Goal: Check status: Check status

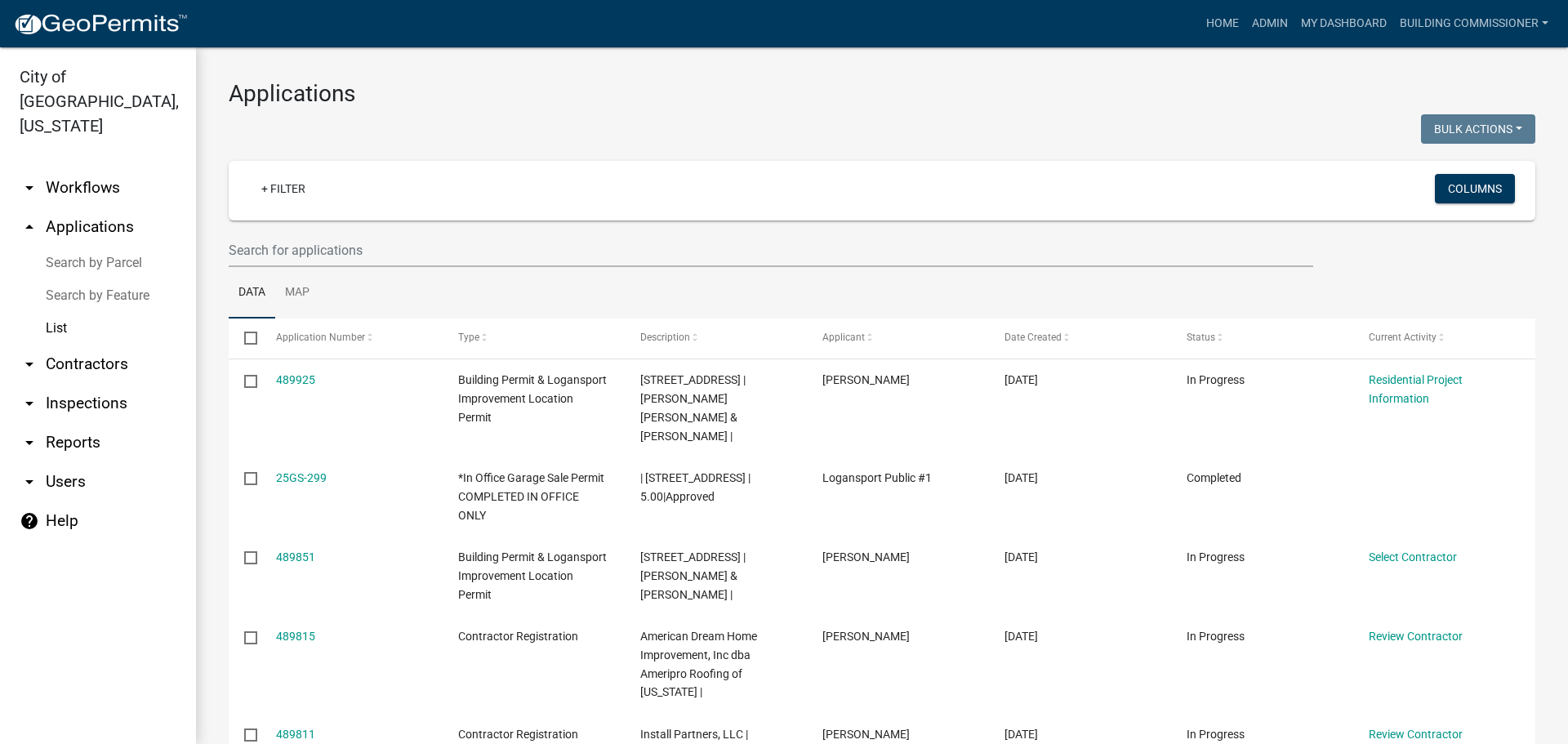
select select "3: 100"
click at [1272, 17] on link "Admin" at bounding box center [1269, 24] width 49 height 31
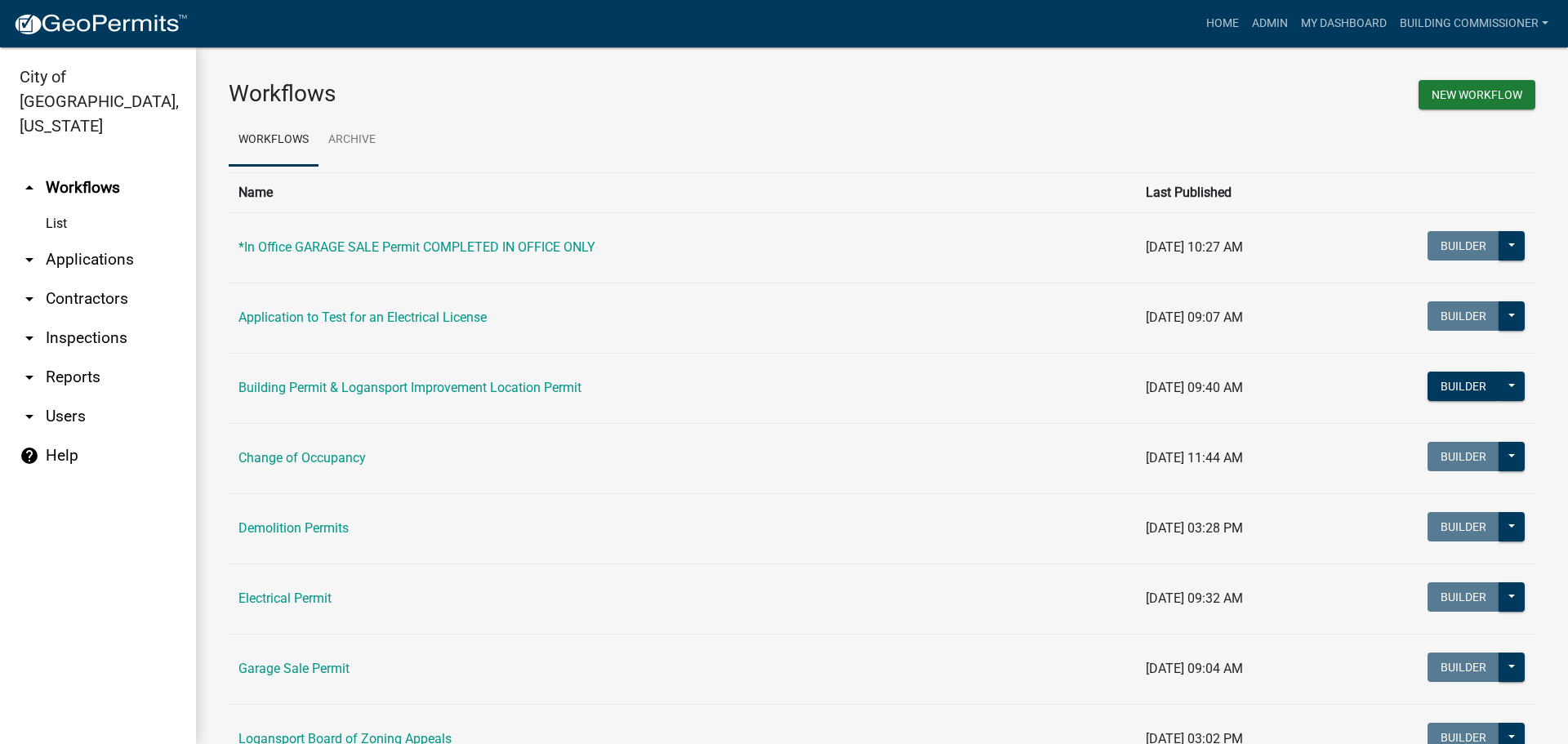
click at [70, 240] on link "arrow_drop_down Applications" at bounding box center [97, 259] width 196 height 39
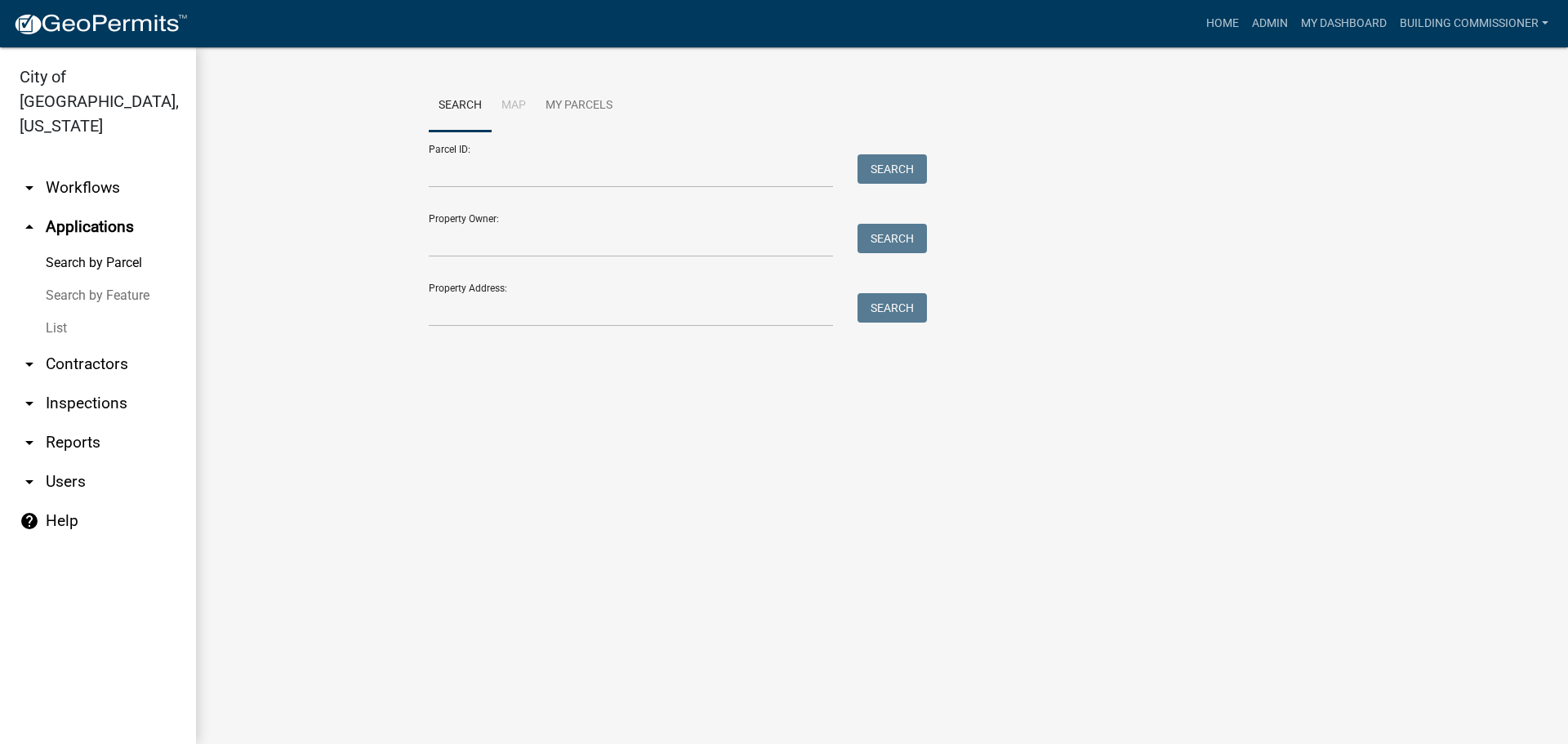
click at [61, 312] on link "List" at bounding box center [97, 329] width 196 height 33
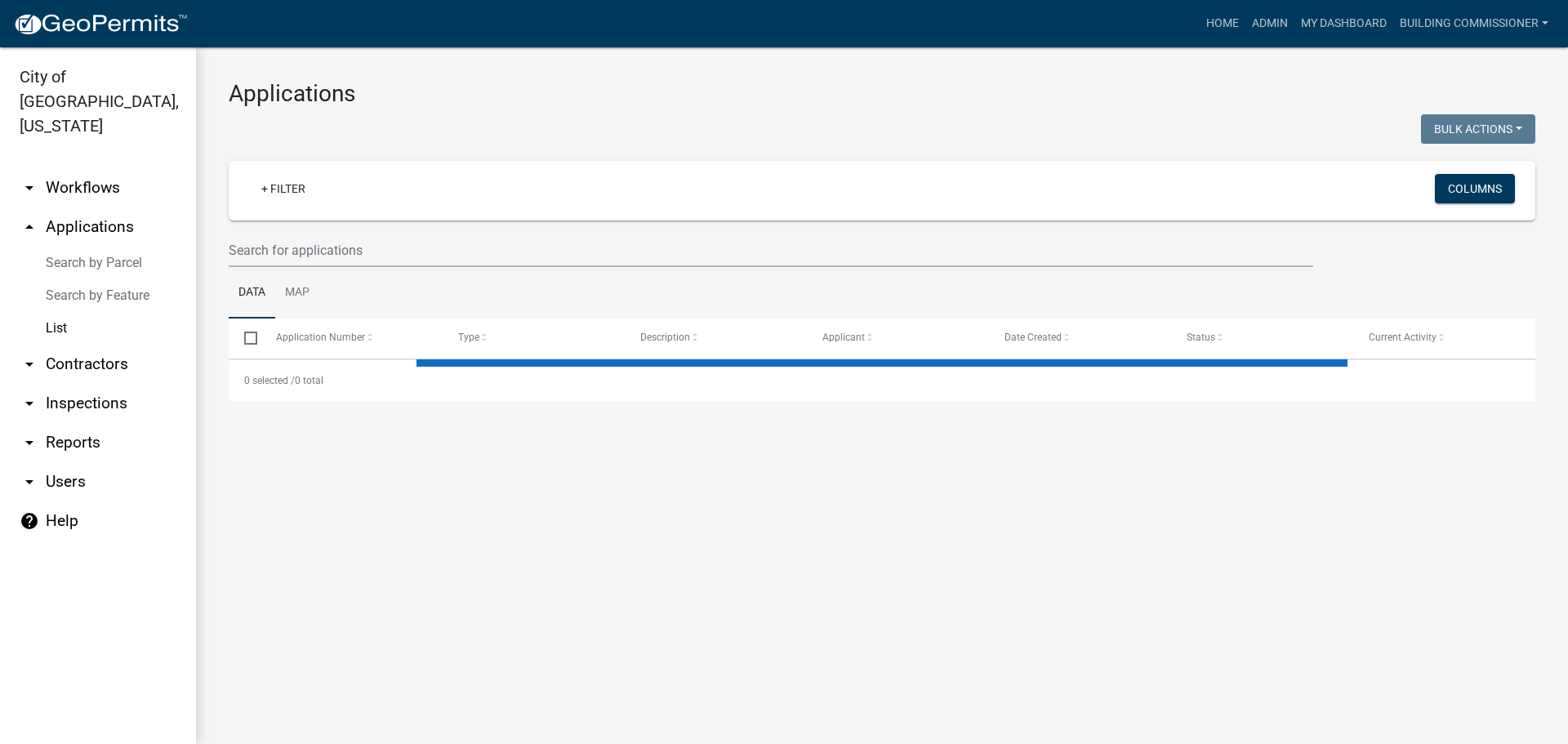
select select "3: 100"
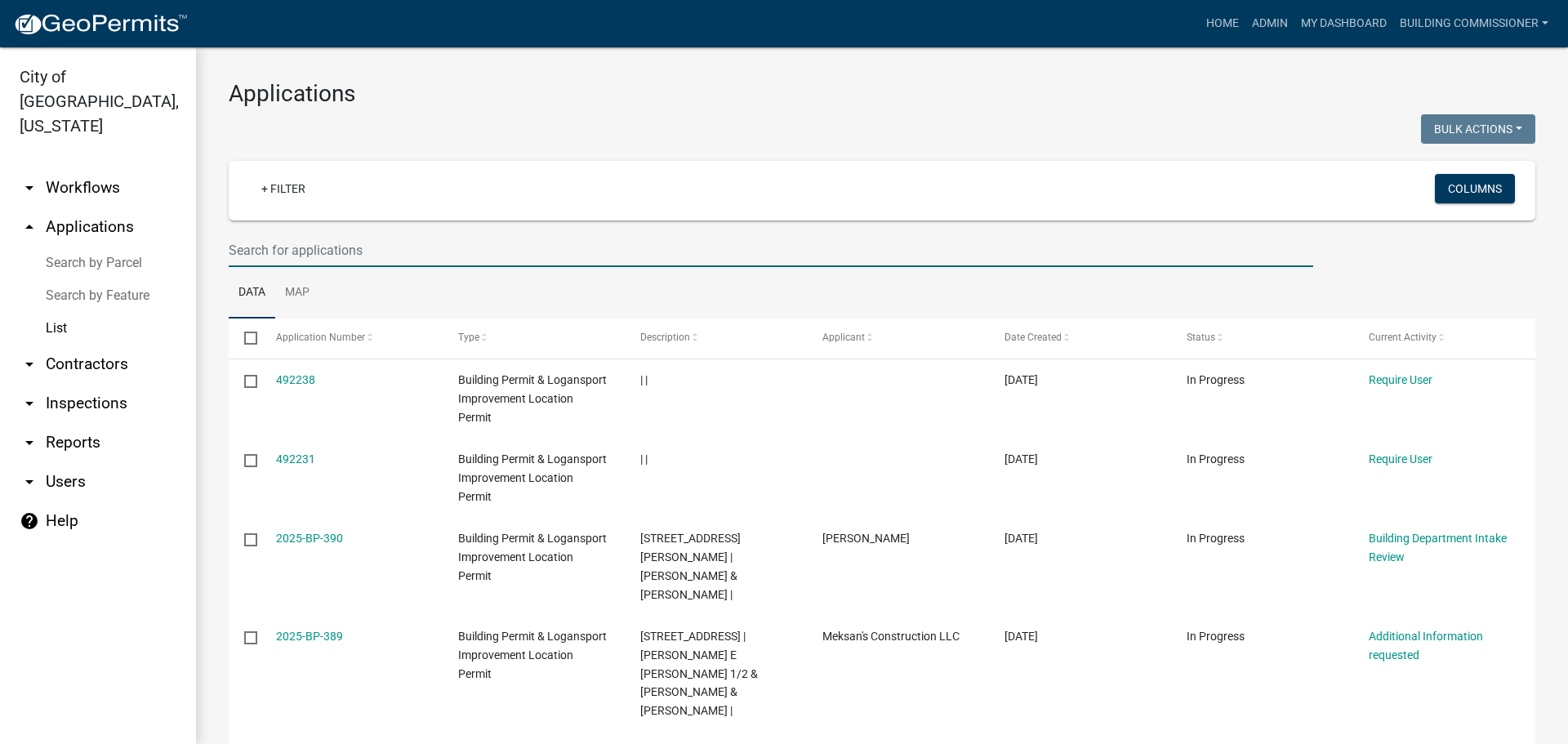
click at [330, 257] on input "text" at bounding box center [771, 250] width 1084 height 34
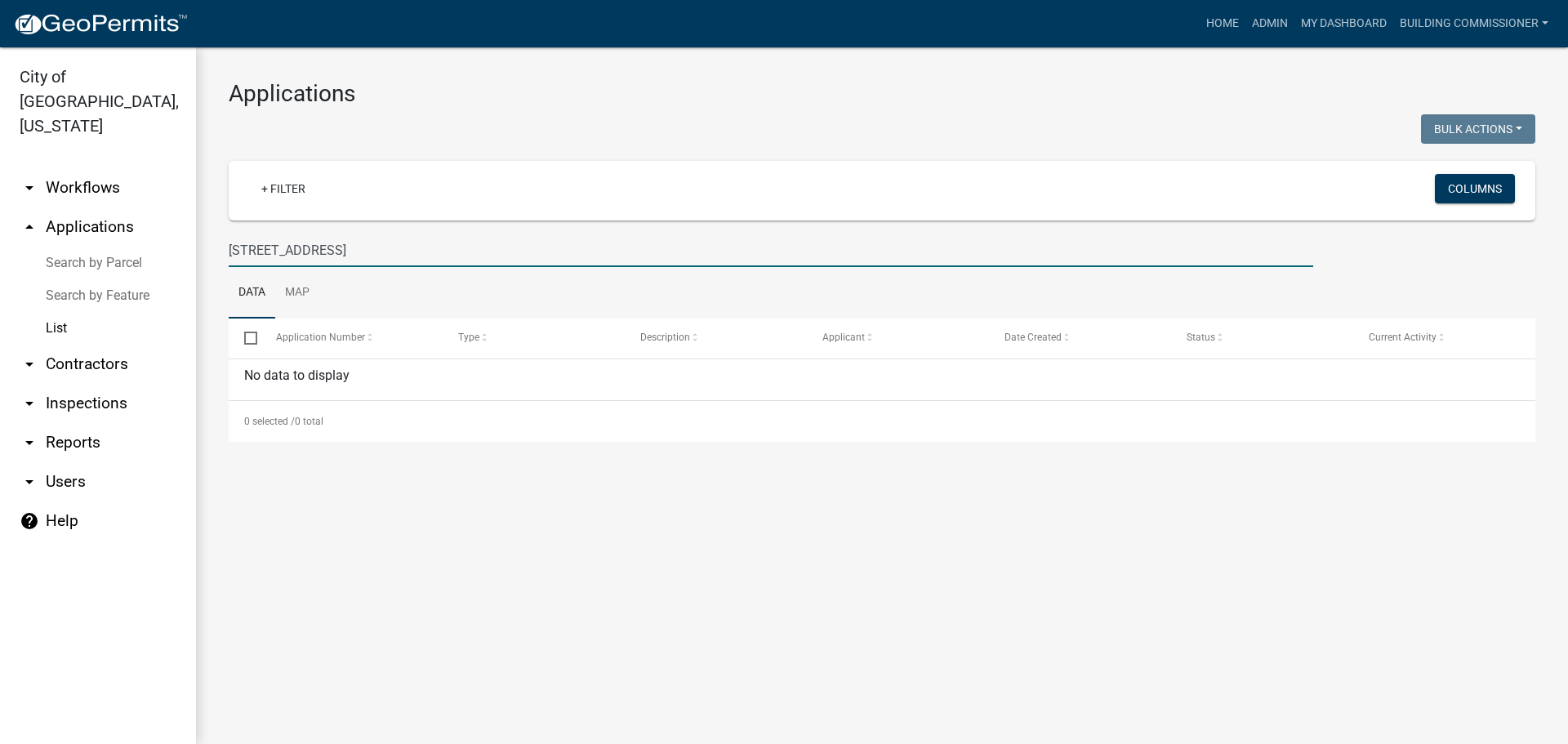
click at [267, 249] on input "[STREET_ADDRESS]" at bounding box center [771, 250] width 1084 height 34
click at [330, 253] on input "[STREET_ADDRESS]" at bounding box center [771, 250] width 1084 height 34
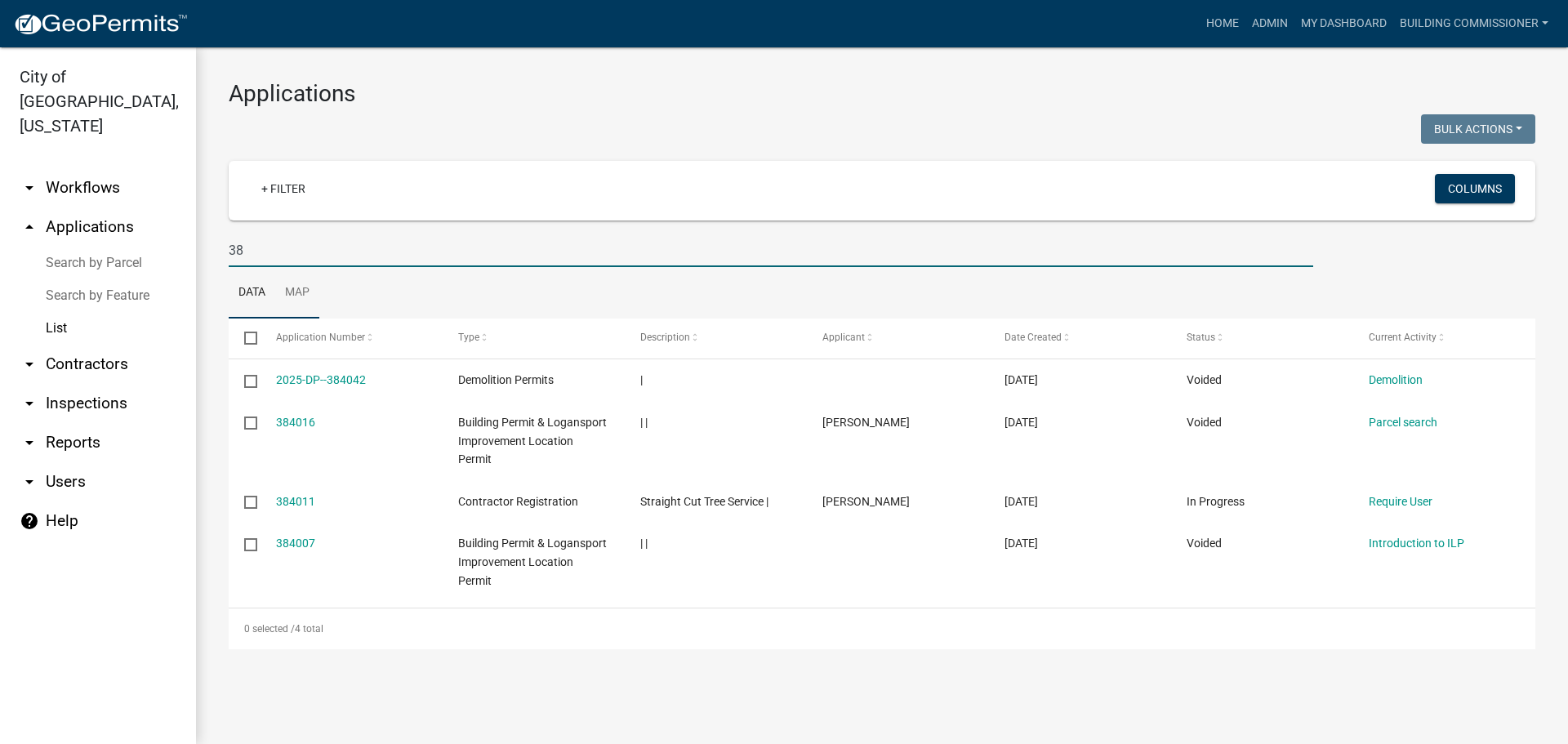
type input "3"
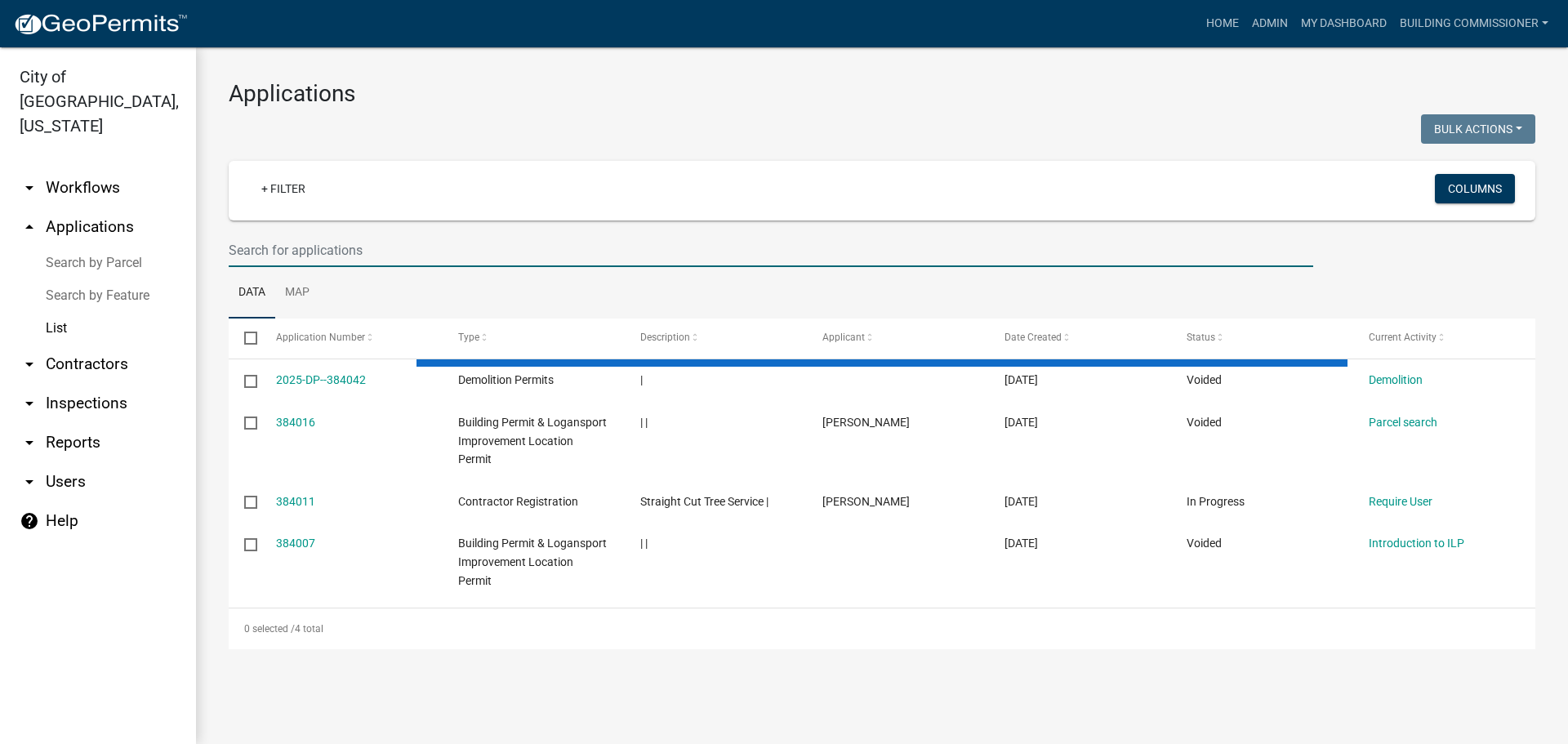
select select "3: 100"
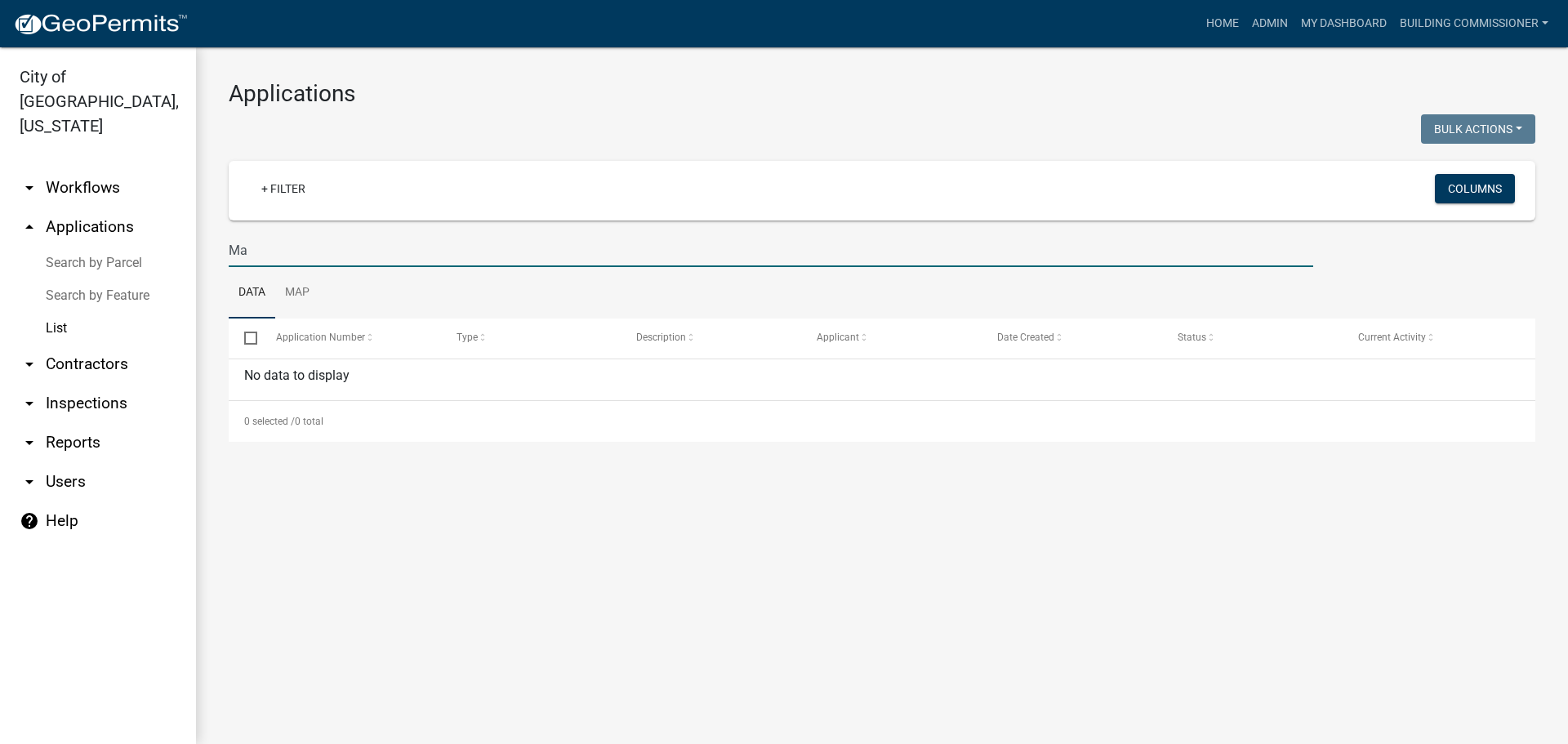
type input "M"
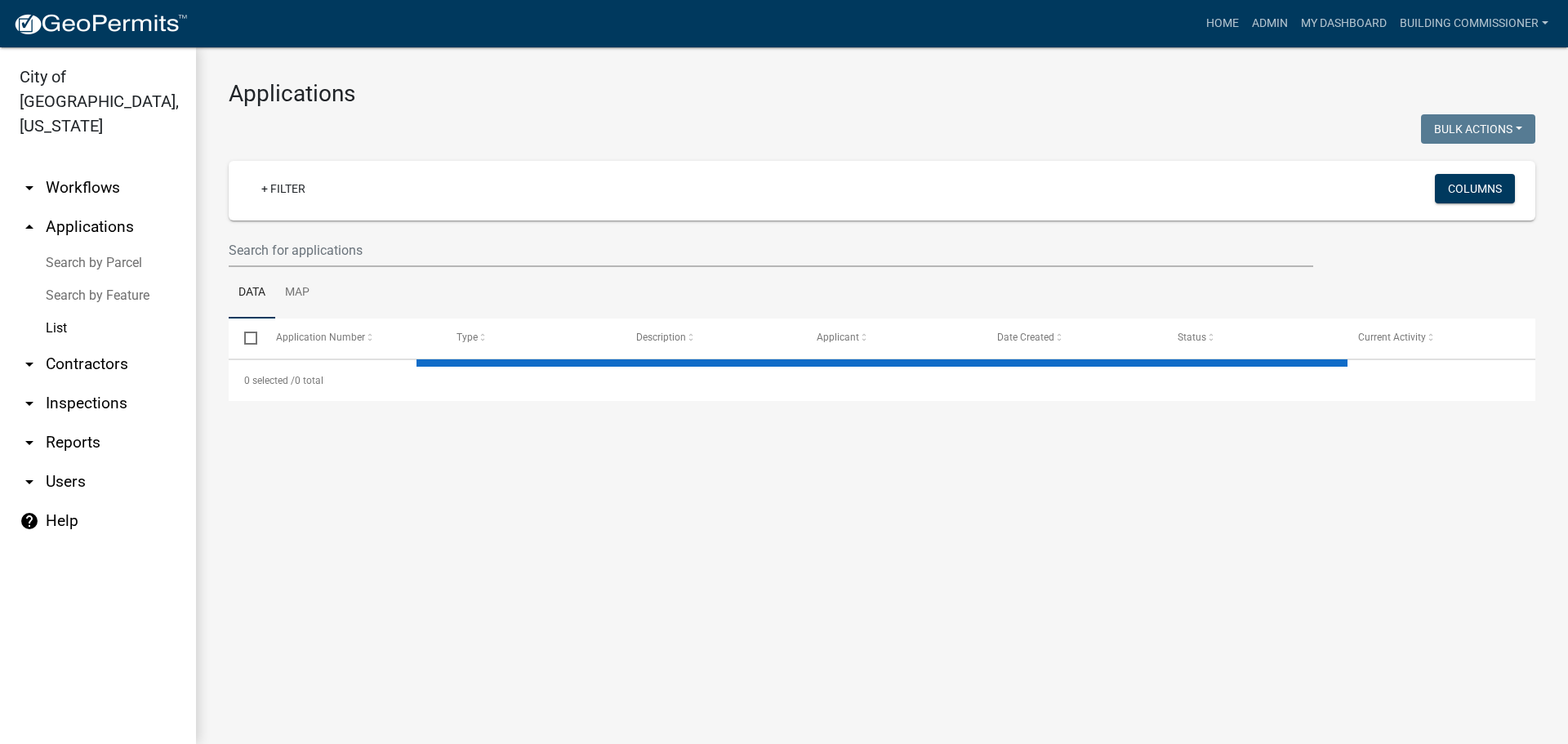
select select "3: 100"
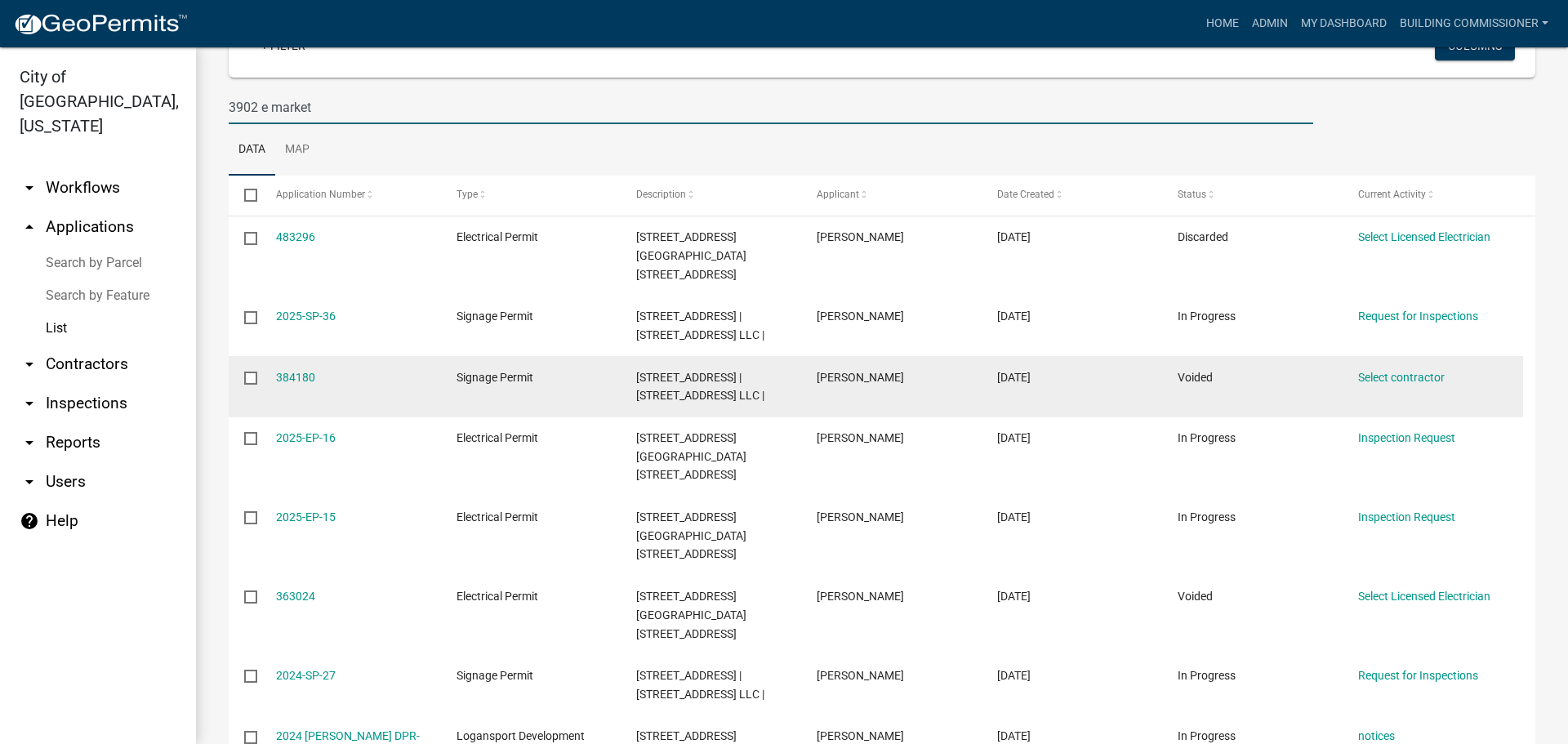
scroll to position [163, 0]
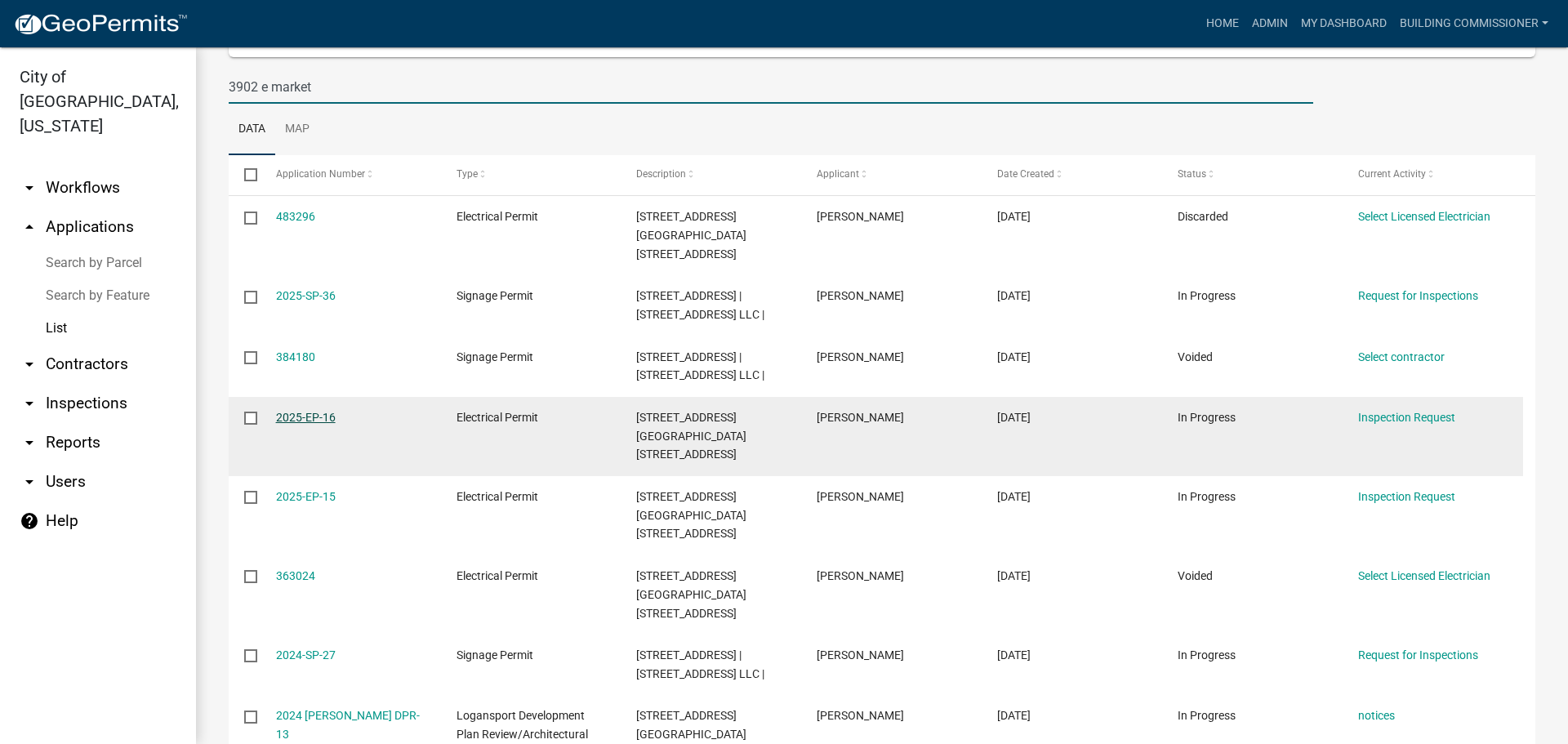
type input "3902 e market"
click at [307, 411] on link "2025-EP-16" at bounding box center [305, 418] width 59 height 13
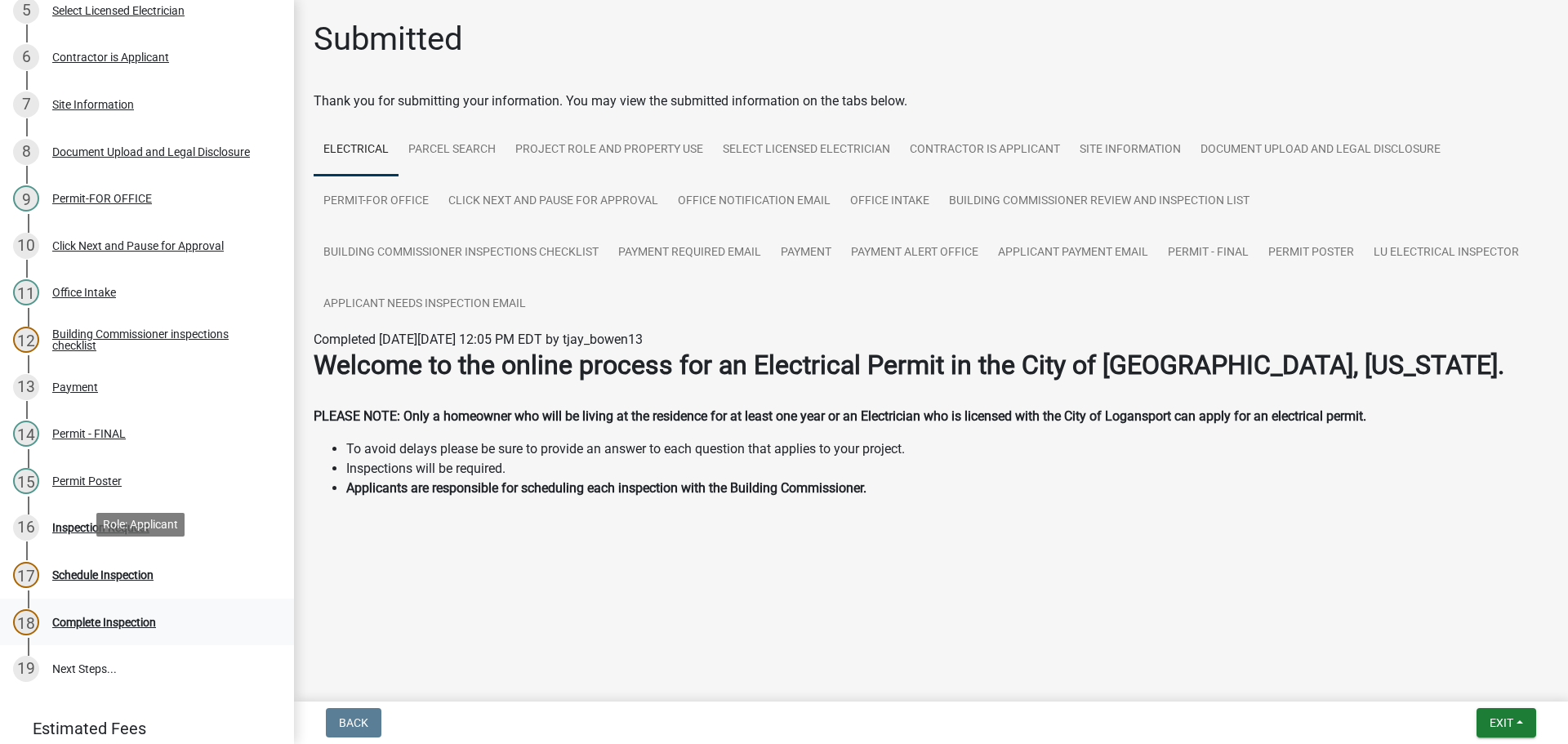
scroll to position [514, 0]
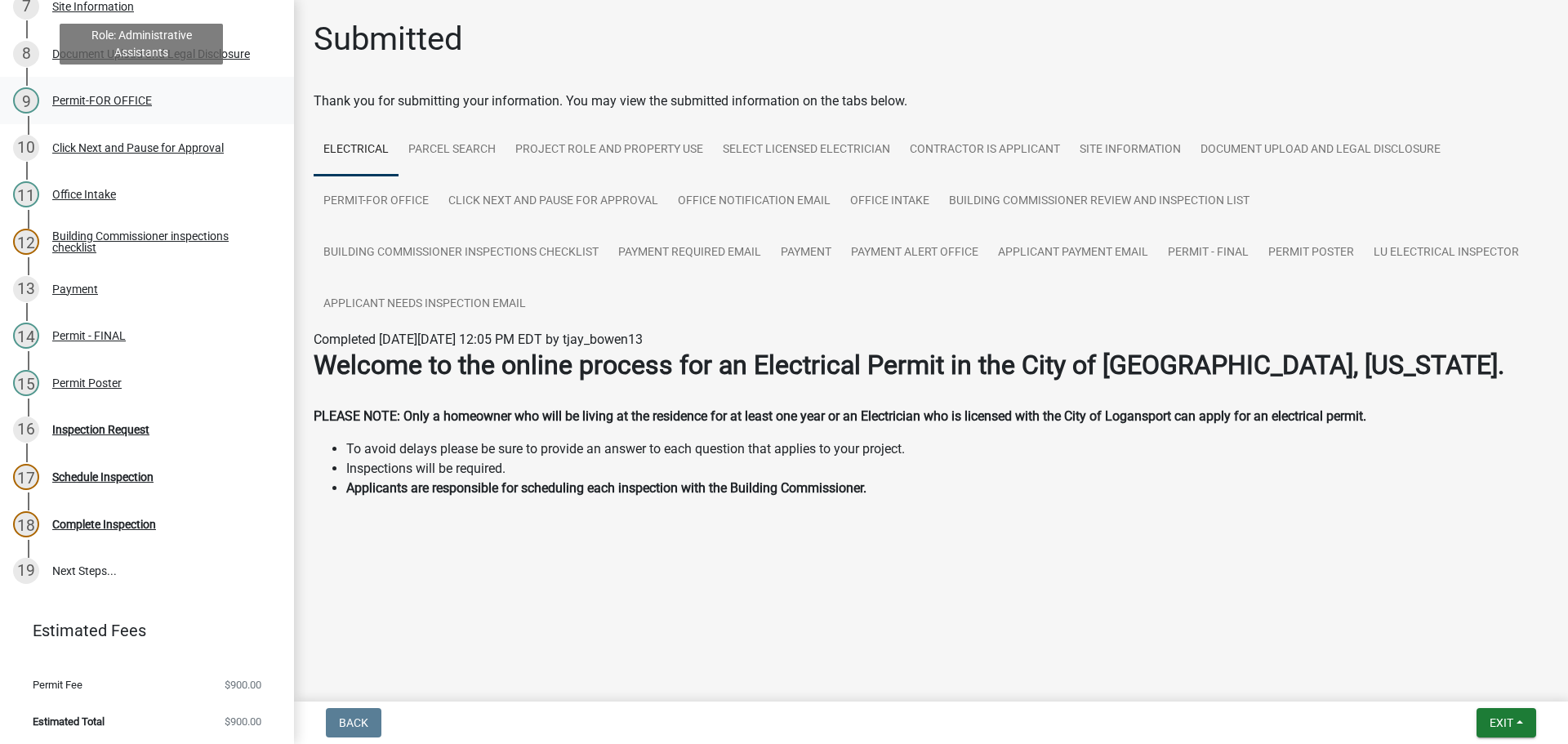
click at [108, 99] on div "Permit-FOR OFFICE" at bounding box center [102, 101] width 100 height 12
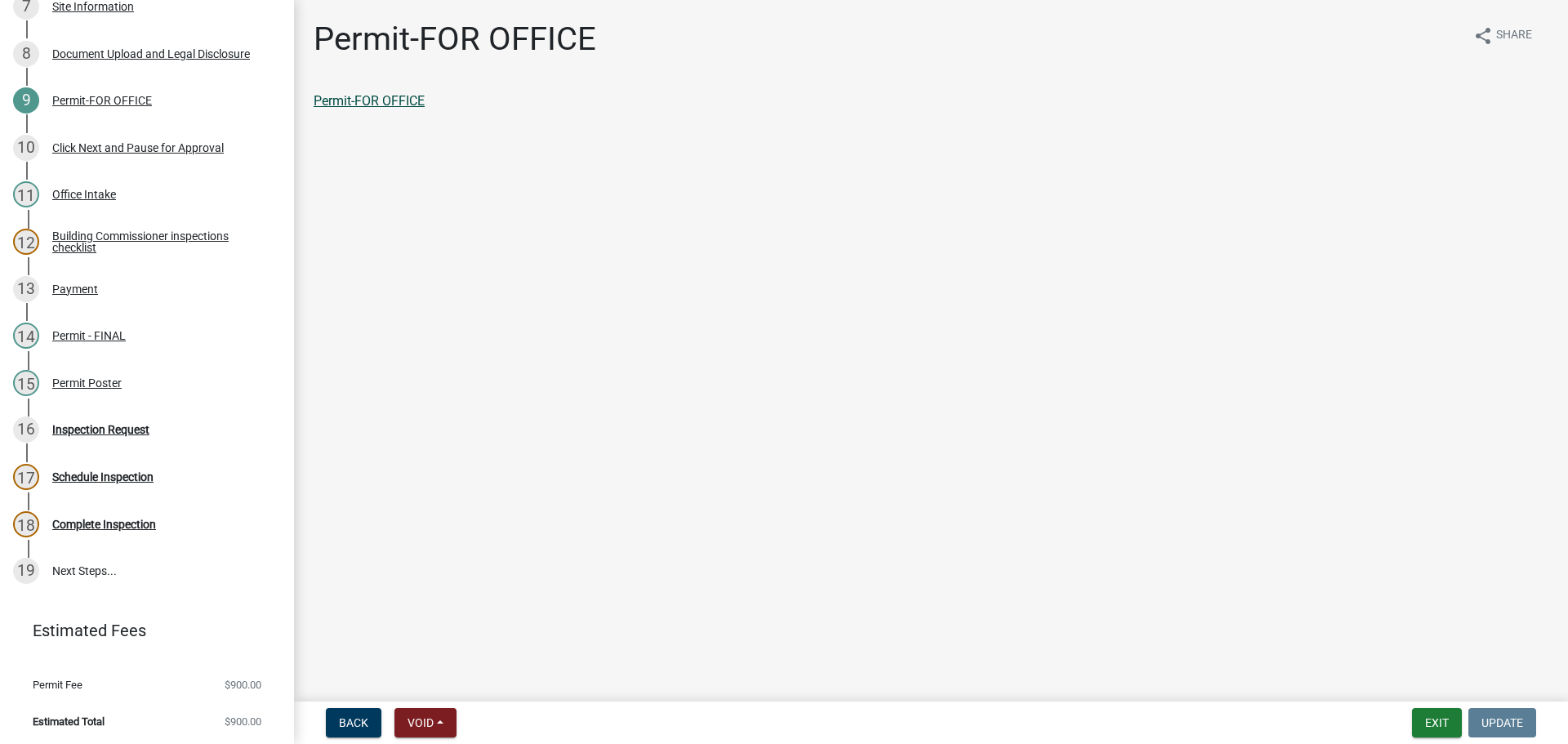
click at [384, 96] on link "Permit-FOR OFFICE" at bounding box center [369, 101] width 111 height 16
click at [1441, 723] on button "Exit" at bounding box center [1437, 723] width 50 height 30
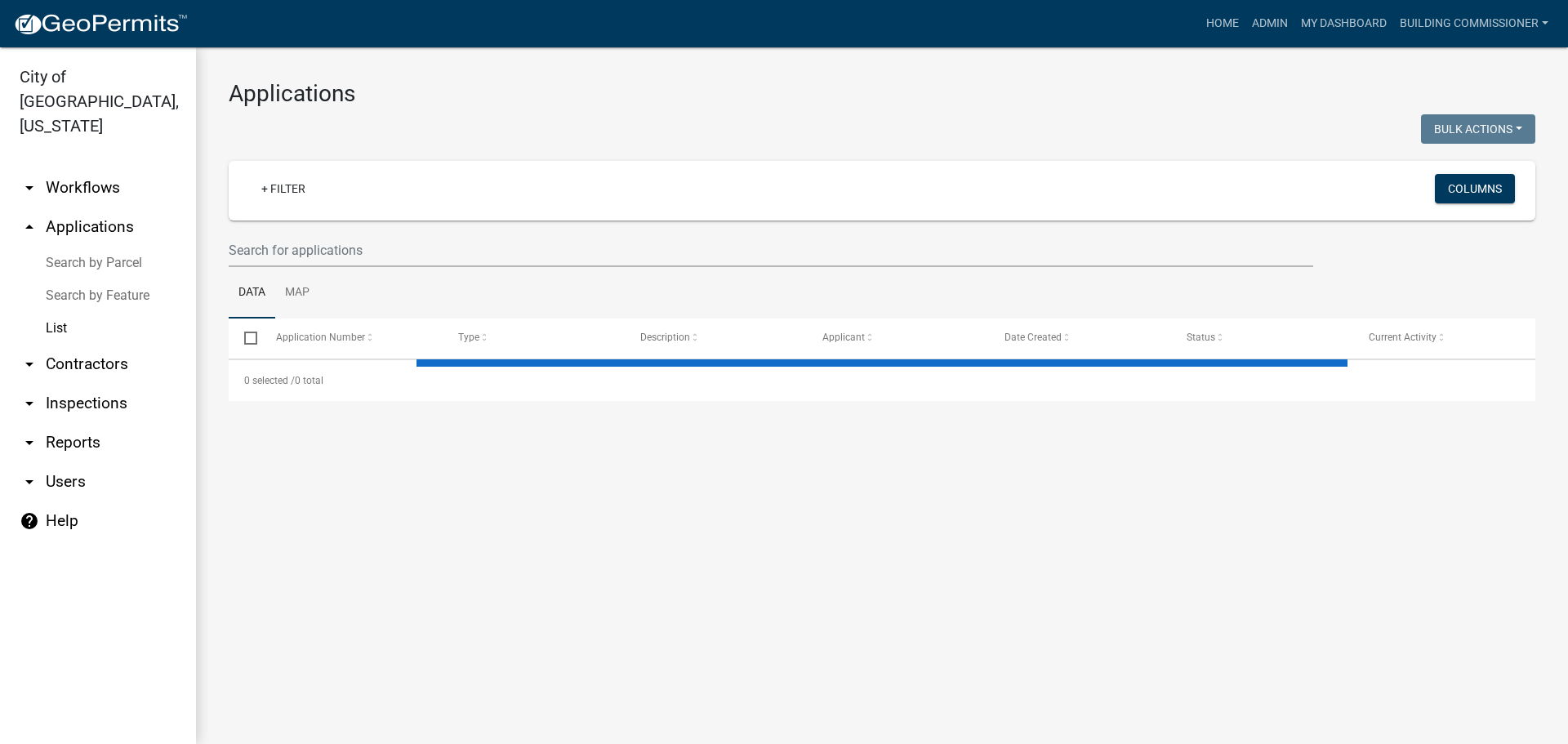
select select "3: 100"
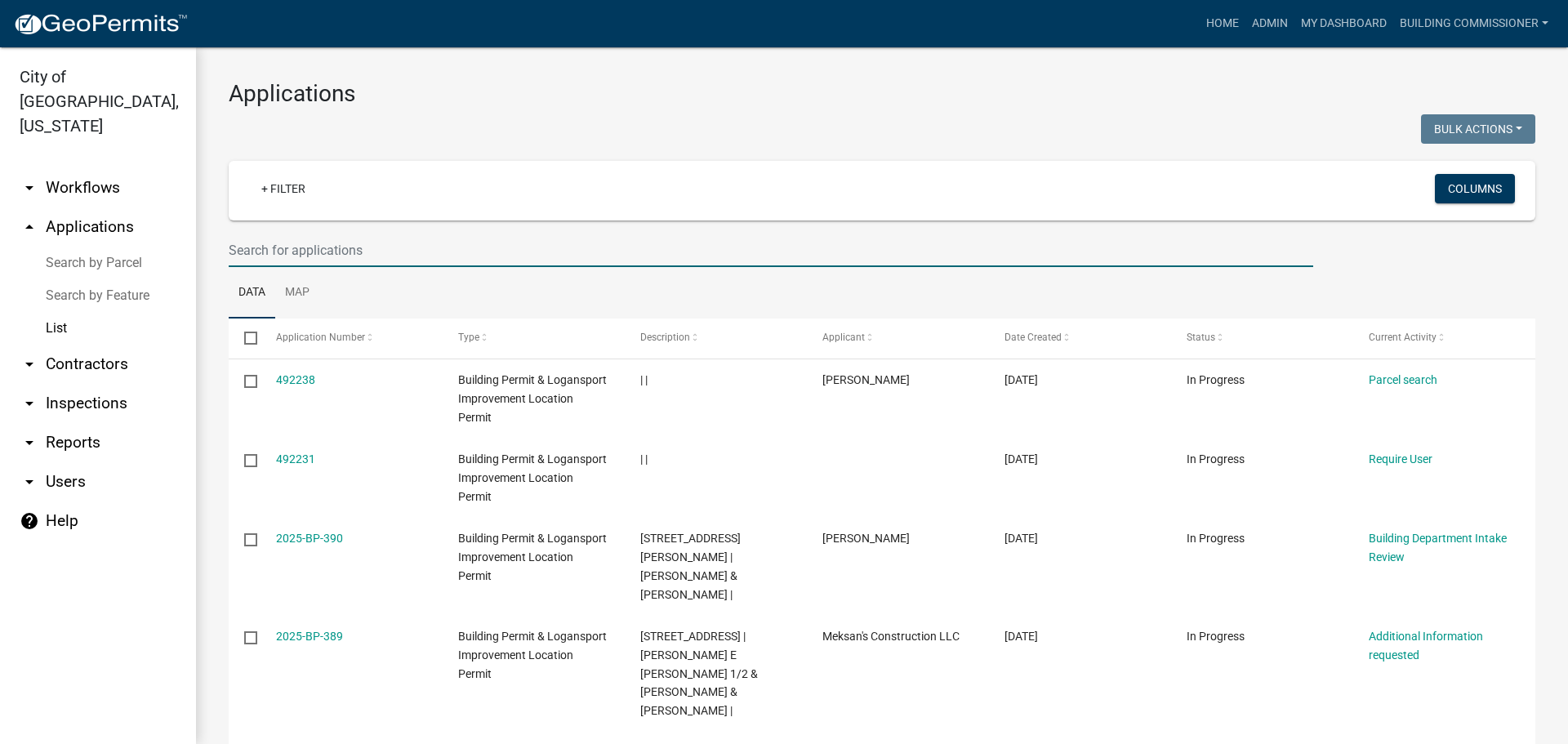
click at [295, 251] on input "text" at bounding box center [771, 250] width 1084 height 34
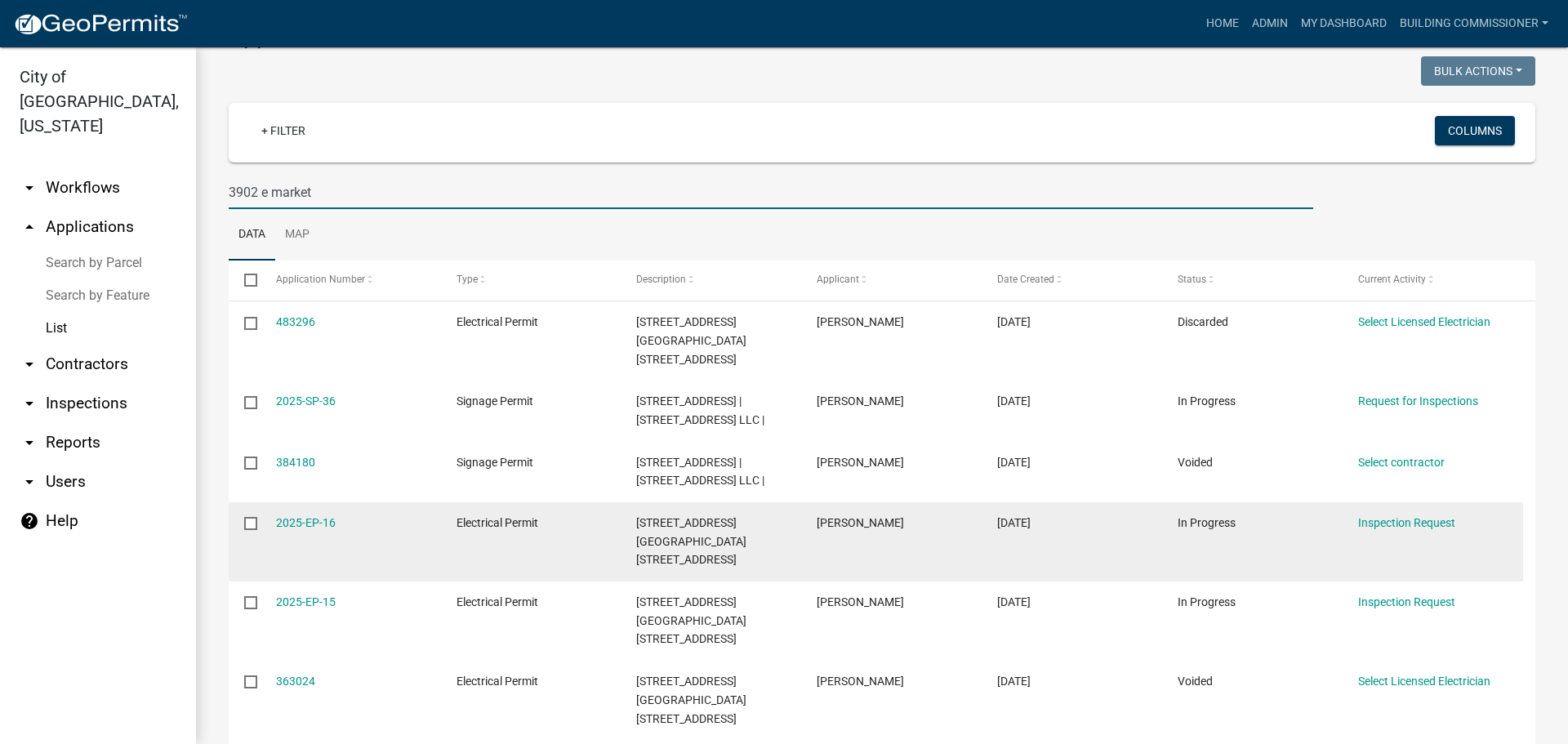
scroll to position [36, 0]
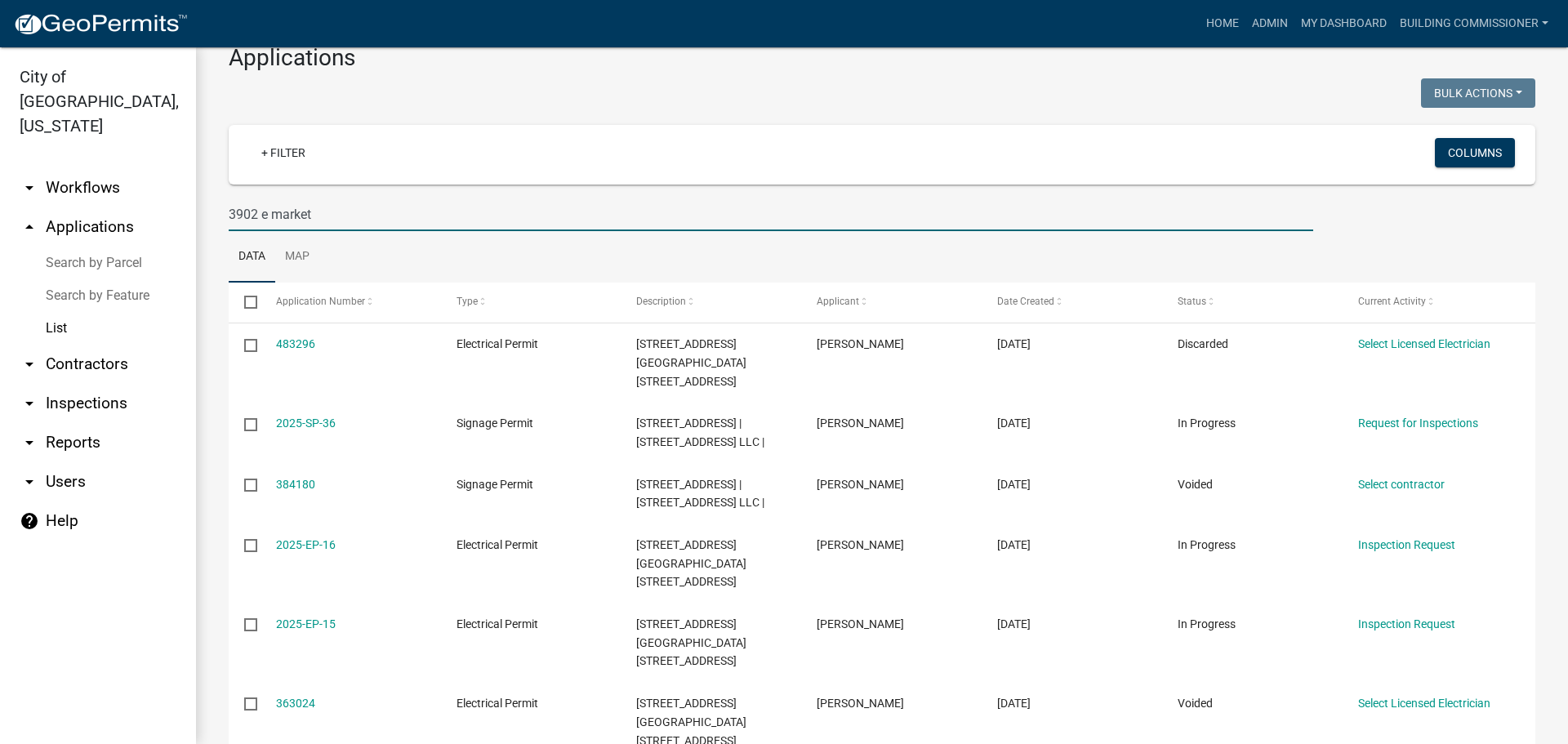
click at [263, 215] on input "3902 e market" at bounding box center [771, 214] width 1084 height 34
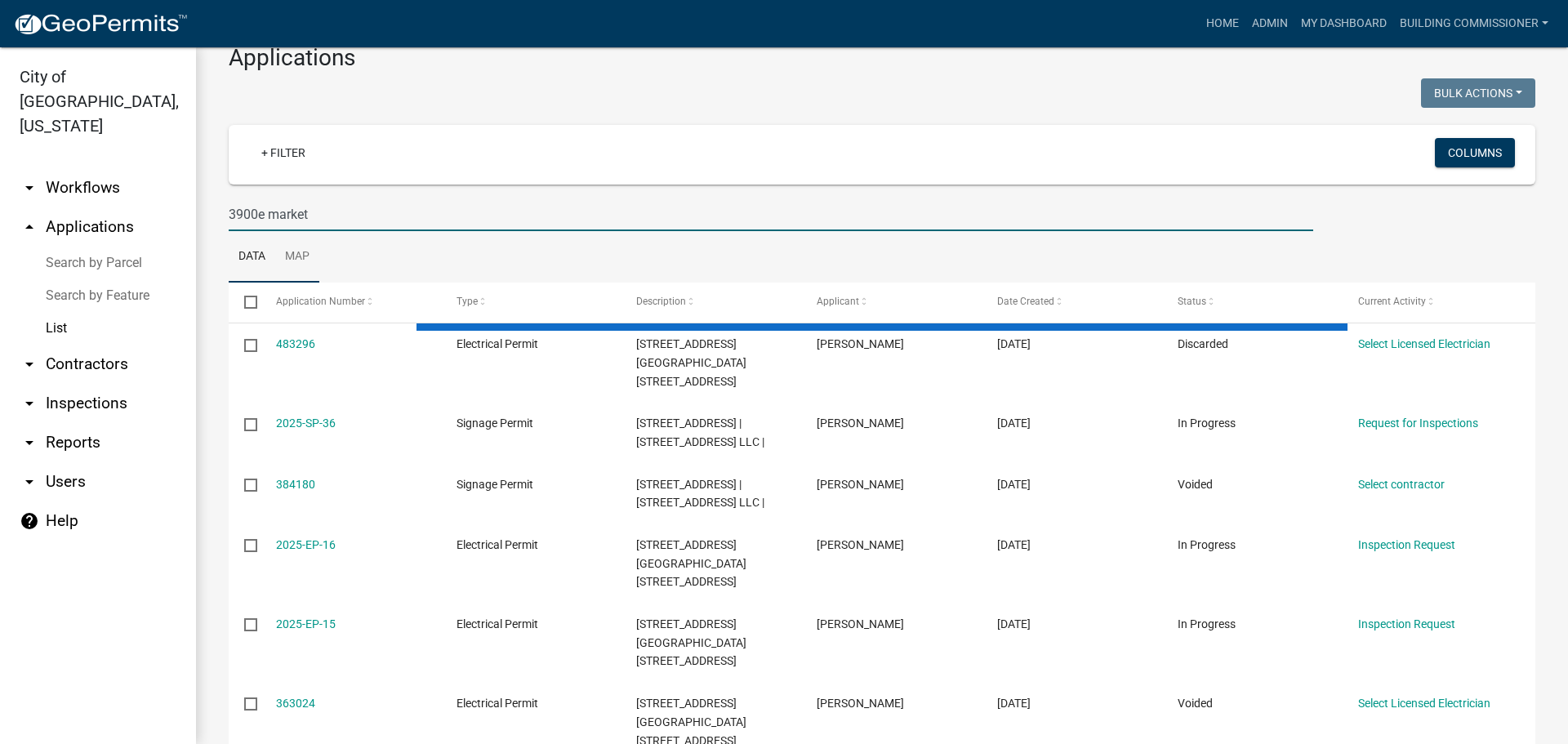
type input "3900 e market"
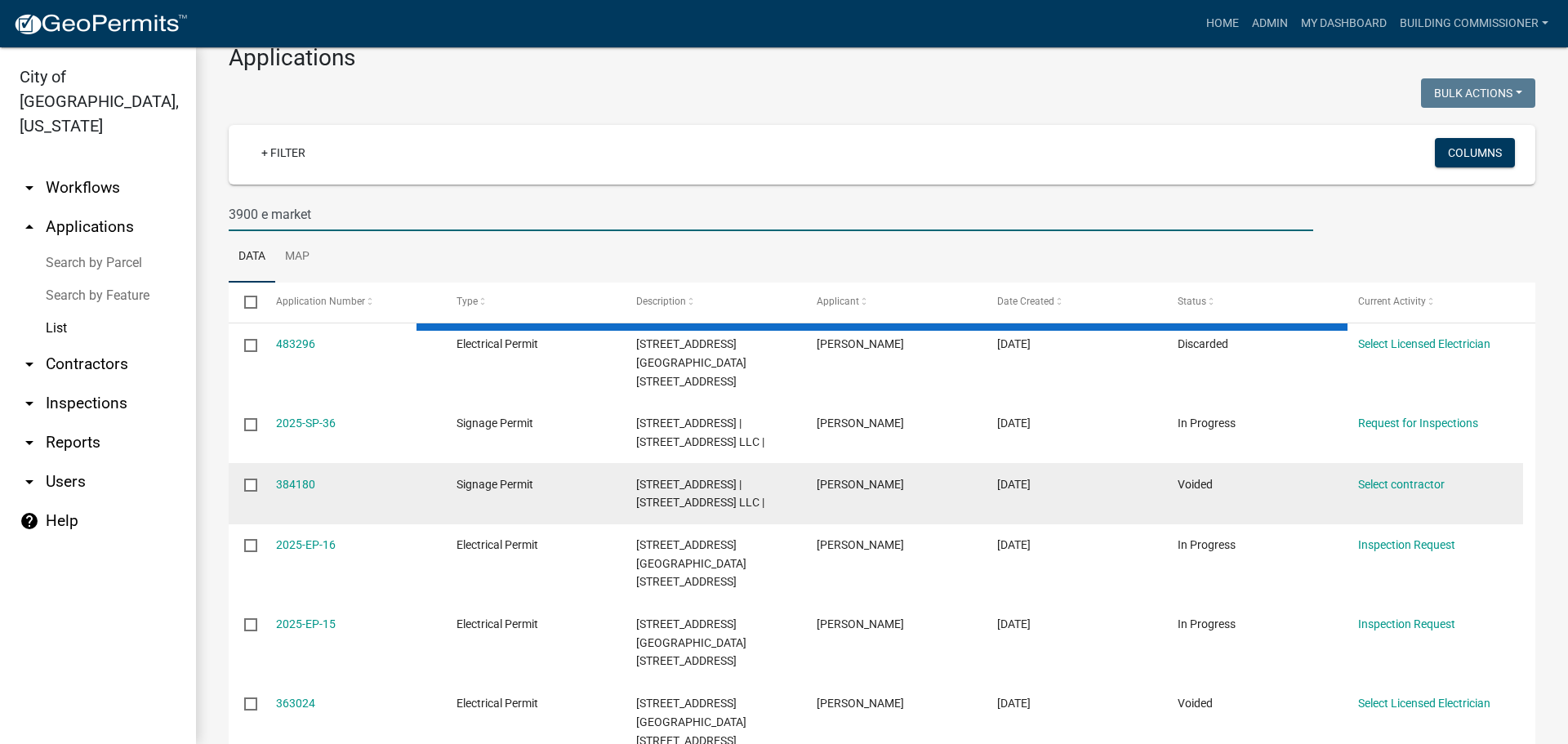
select select "3: 100"
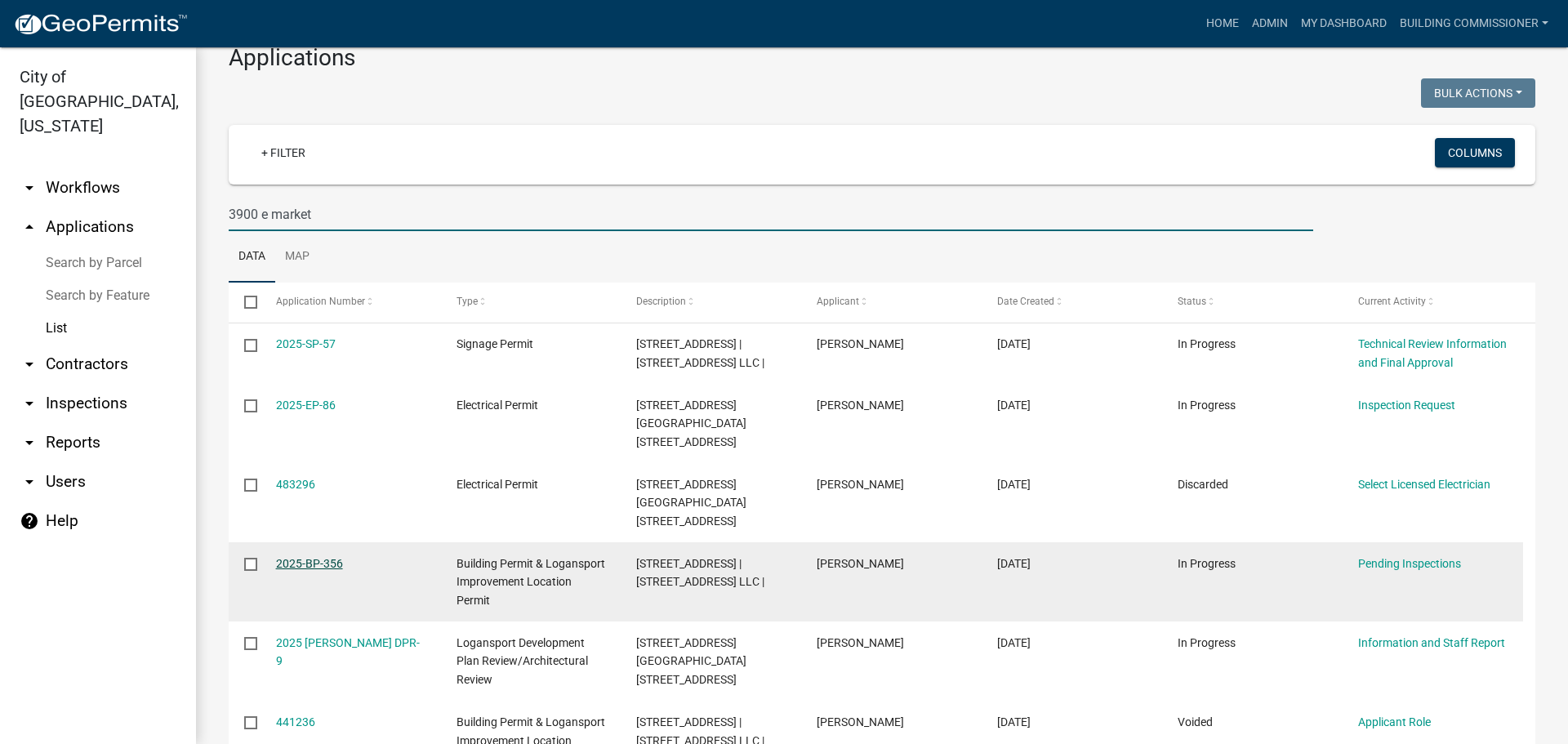
type input "3900 e market"
click at [310, 557] on link "2025-BP-356" at bounding box center [309, 564] width 67 height 13
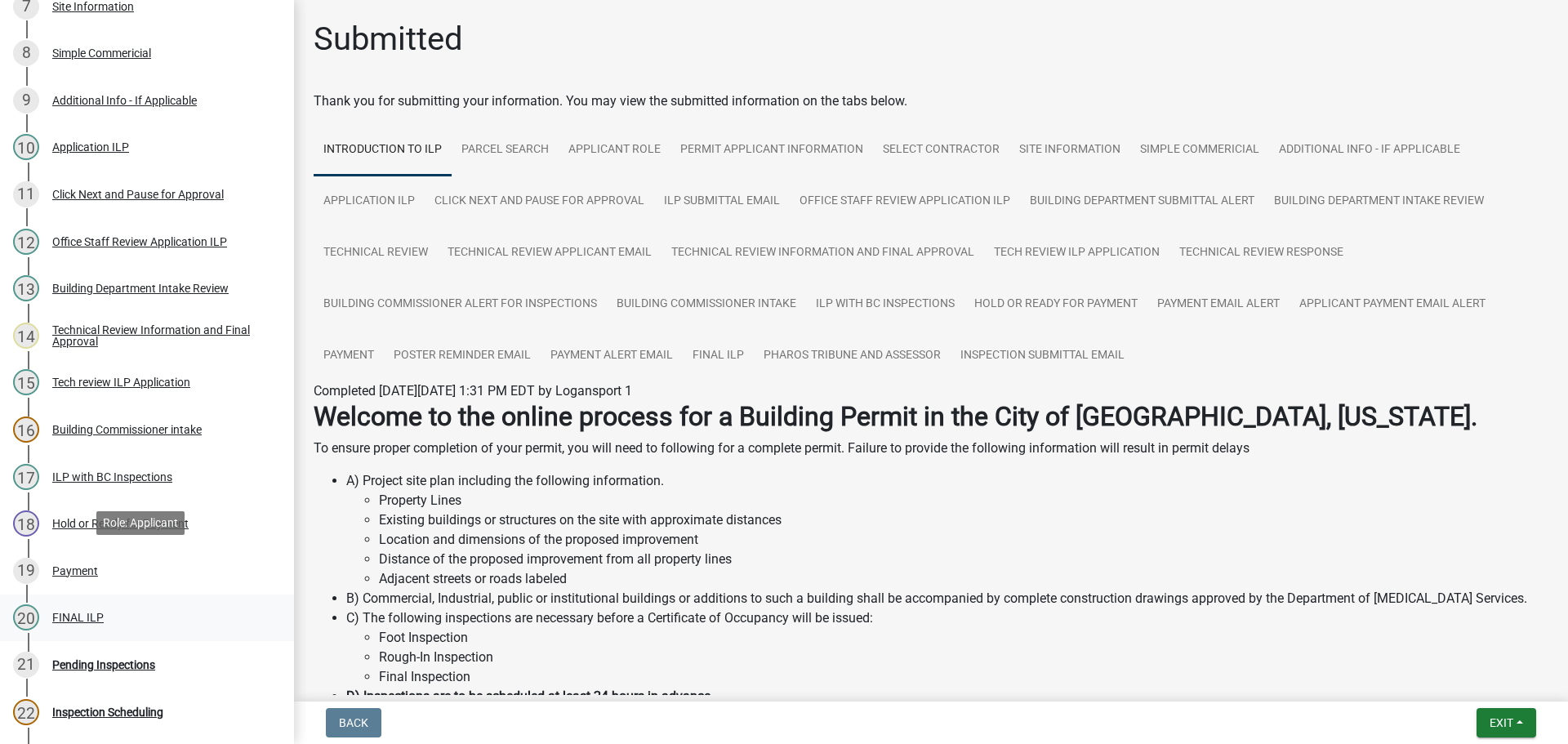
scroll to position [572, 0]
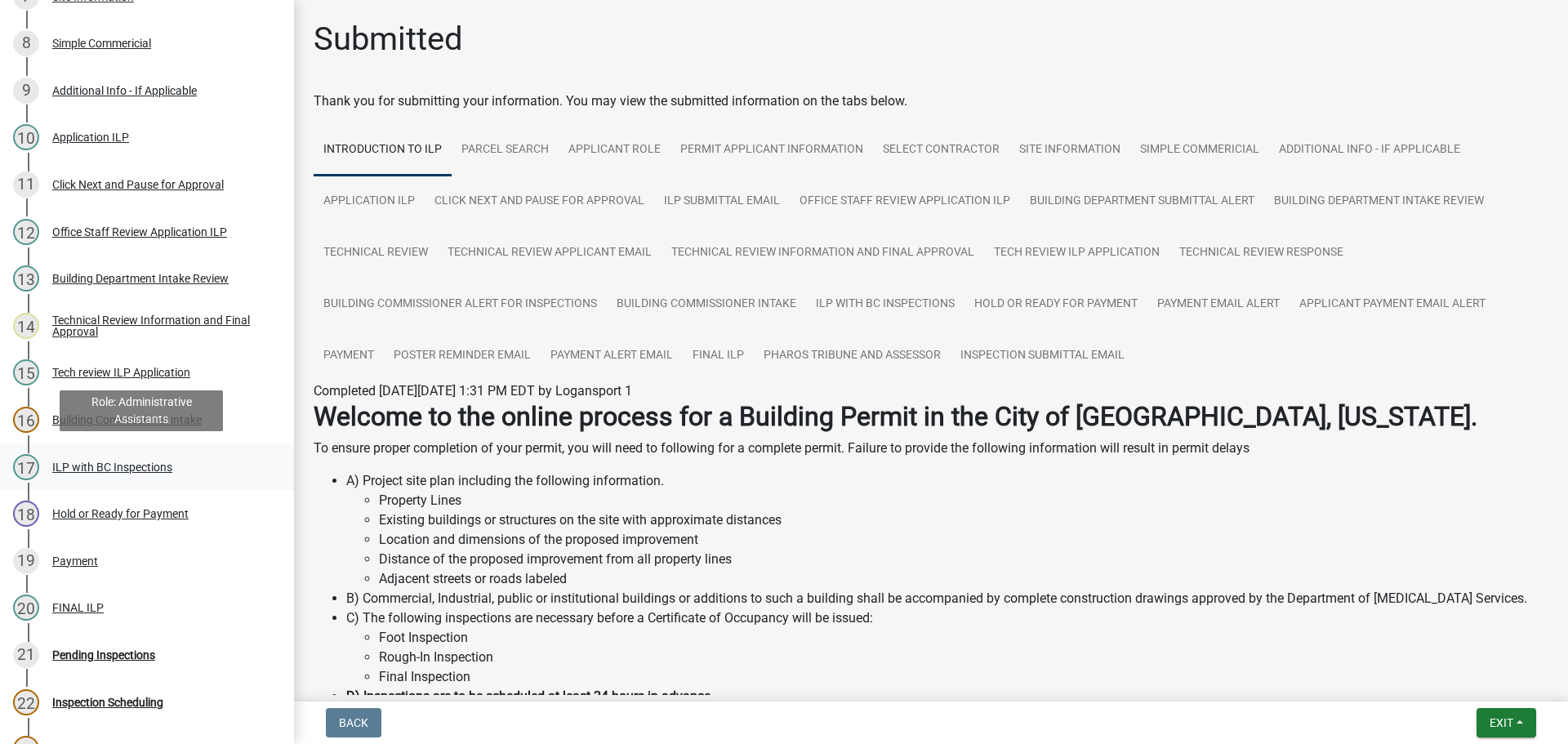
click at [92, 462] on div "ILP with BC Inspections" at bounding box center [111, 467] width 120 height 12
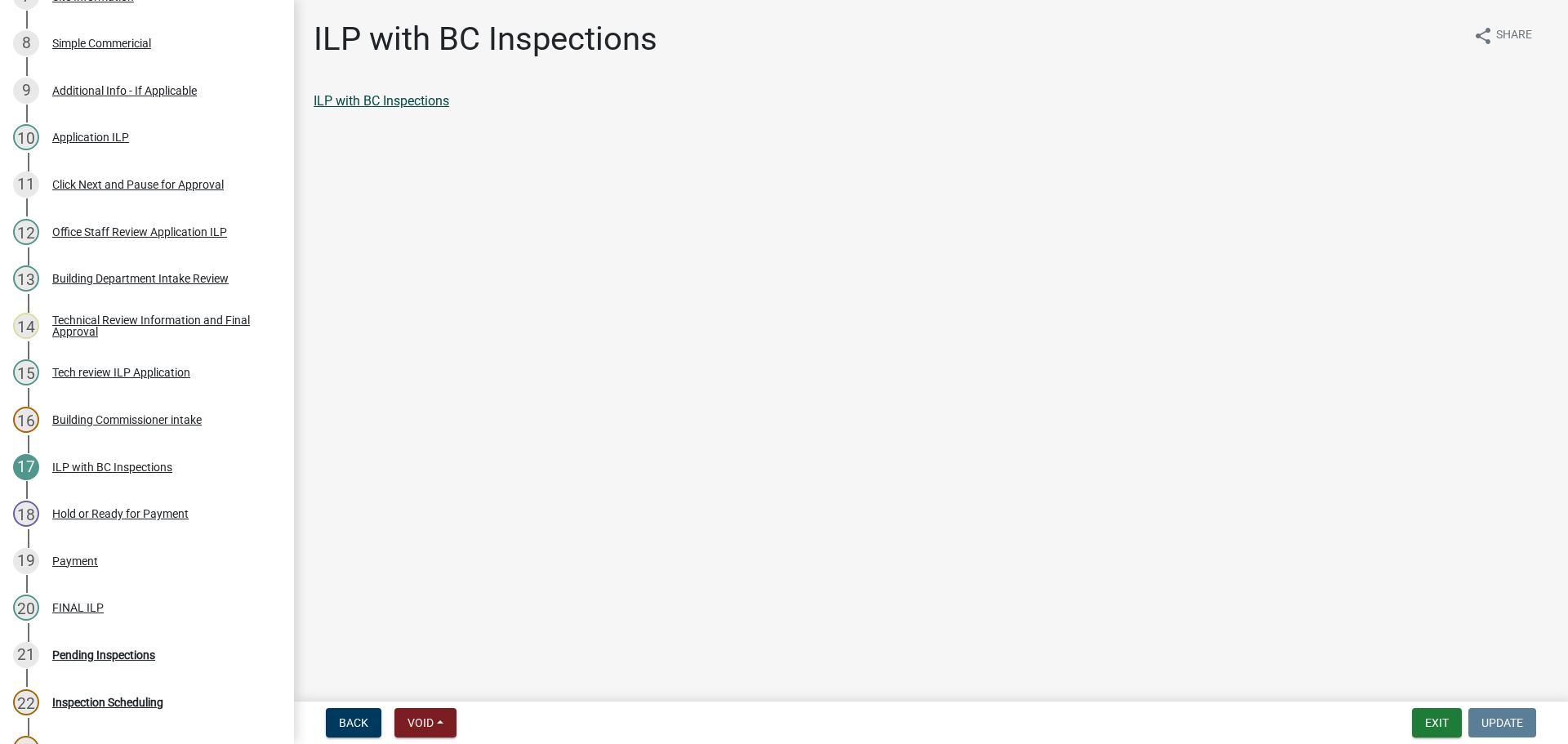
click at [385, 99] on link "ILP with BC Inspections" at bounding box center [381, 101] width 135 height 16
click at [1433, 720] on button "Exit" at bounding box center [1437, 723] width 50 height 30
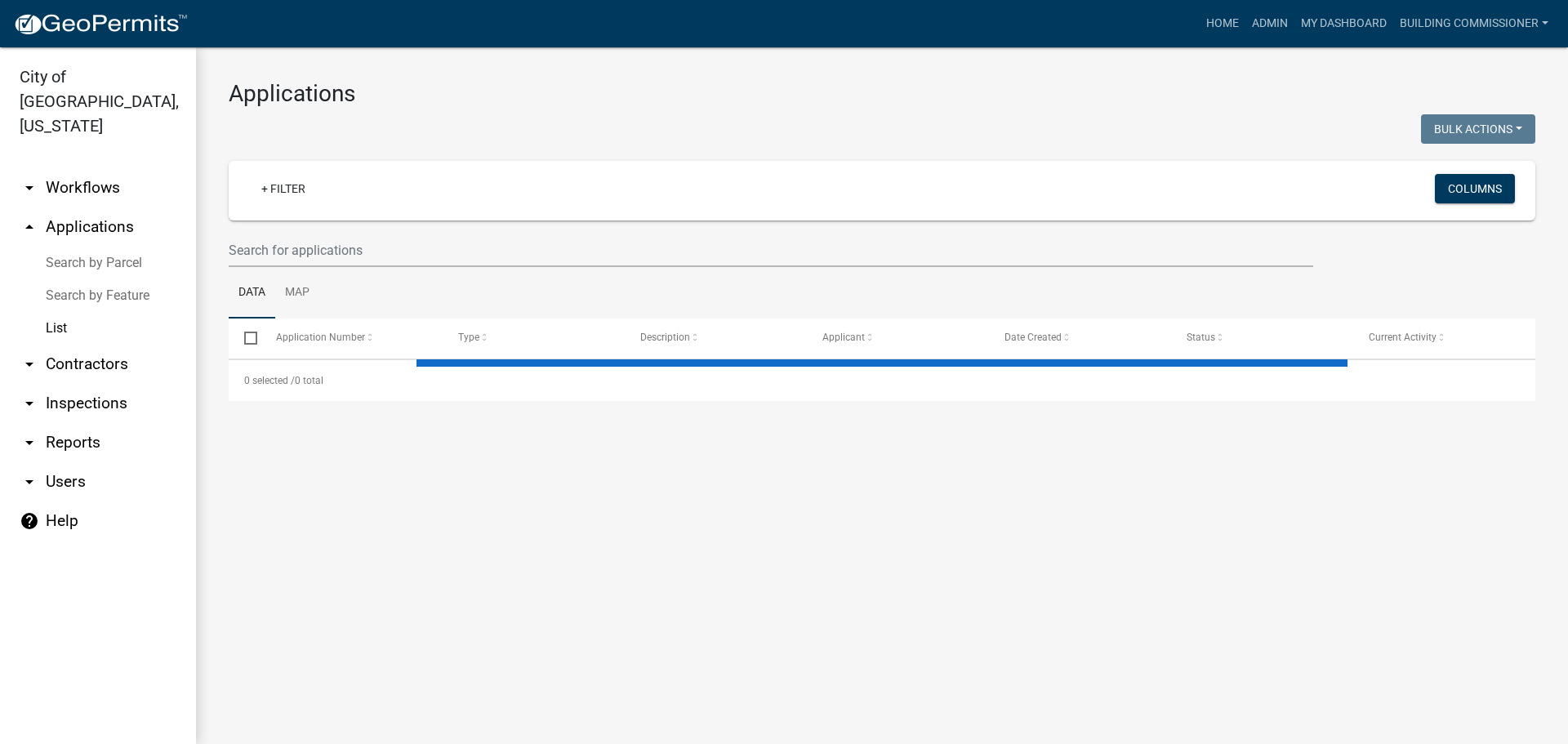
select select "3: 100"
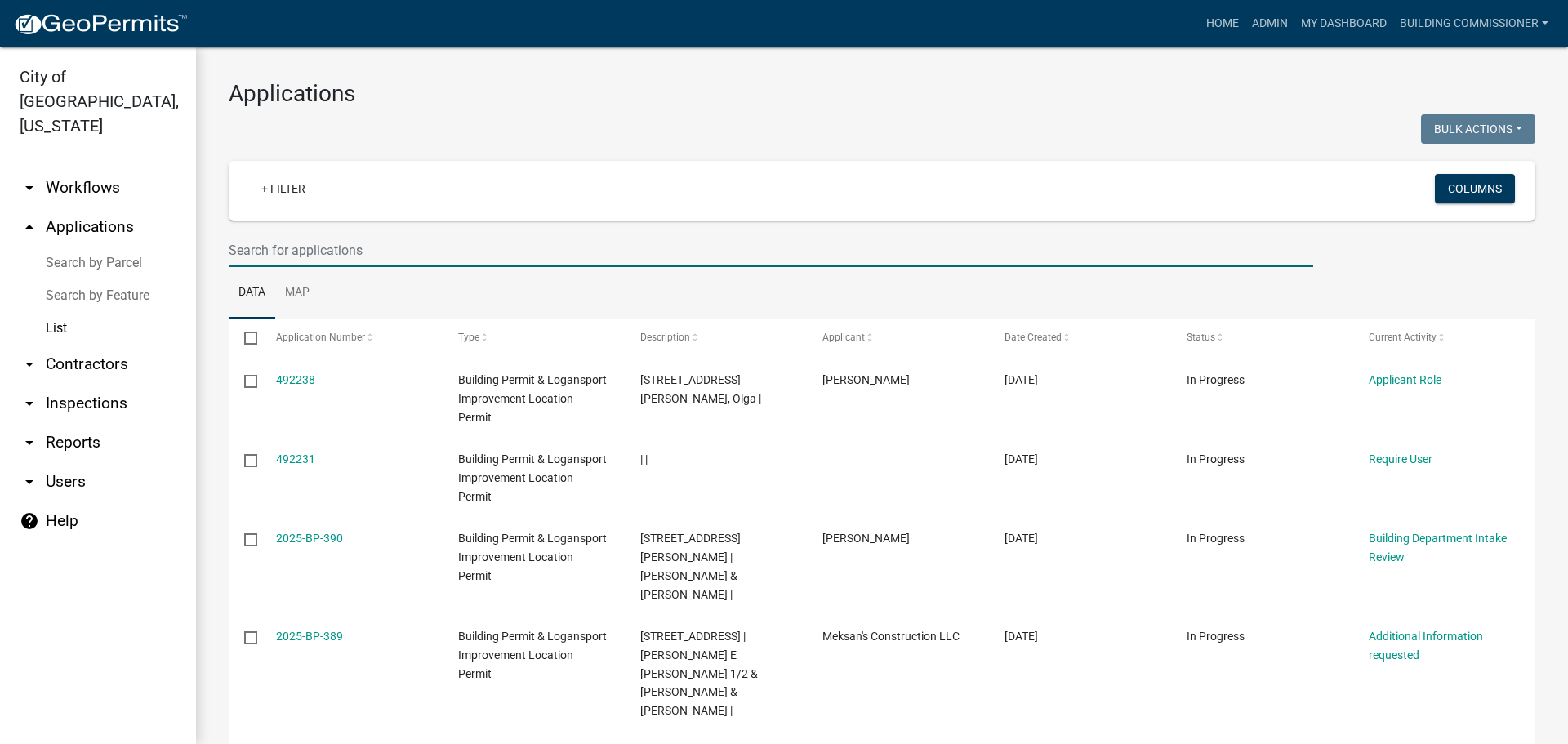
click at [289, 247] on input "text" at bounding box center [771, 250] width 1084 height 34
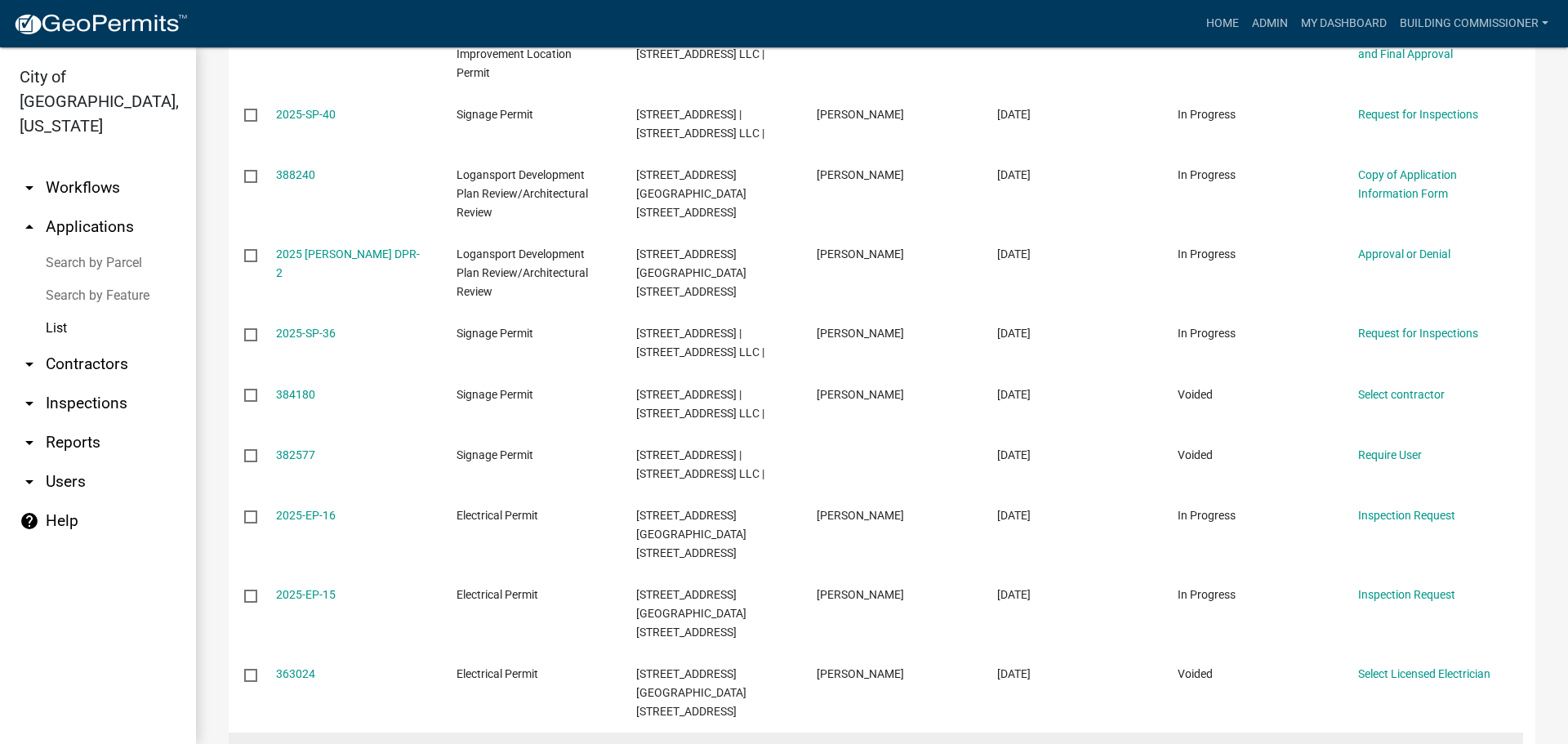
scroll to position [1062, 0]
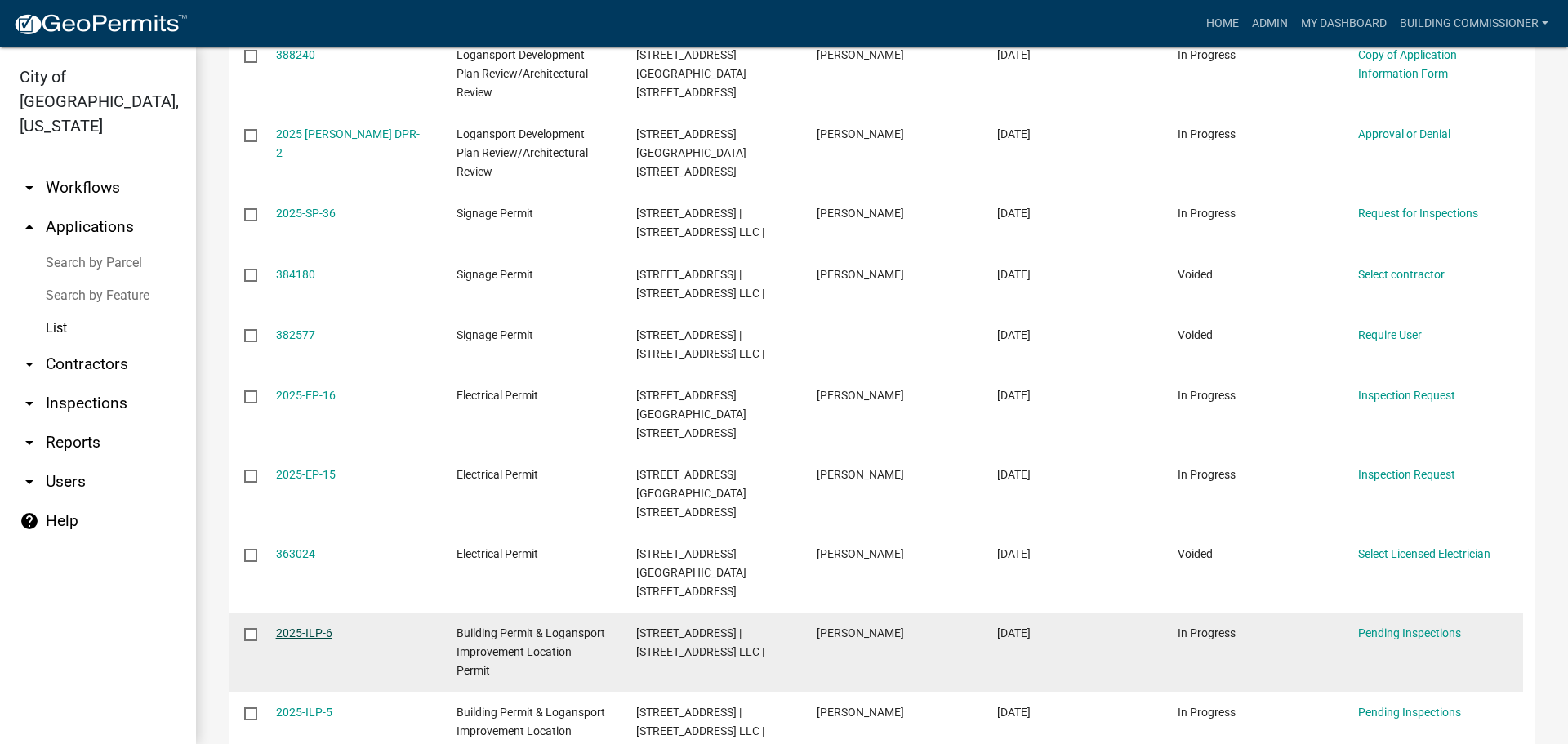
type input "3900 e market"
click at [302, 627] on link "2025-ILP-6" at bounding box center [304, 633] width 56 height 13
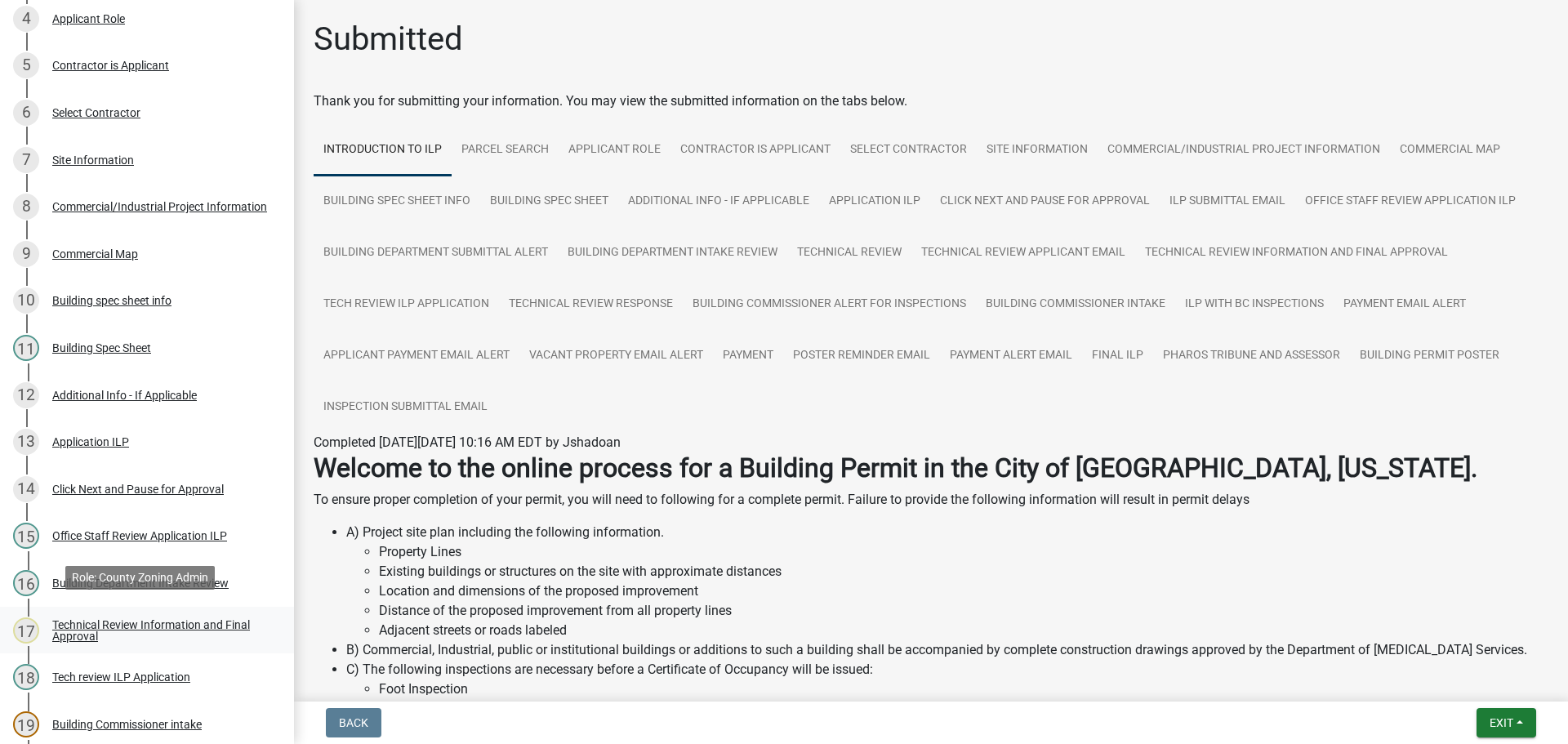
scroll to position [490, 0]
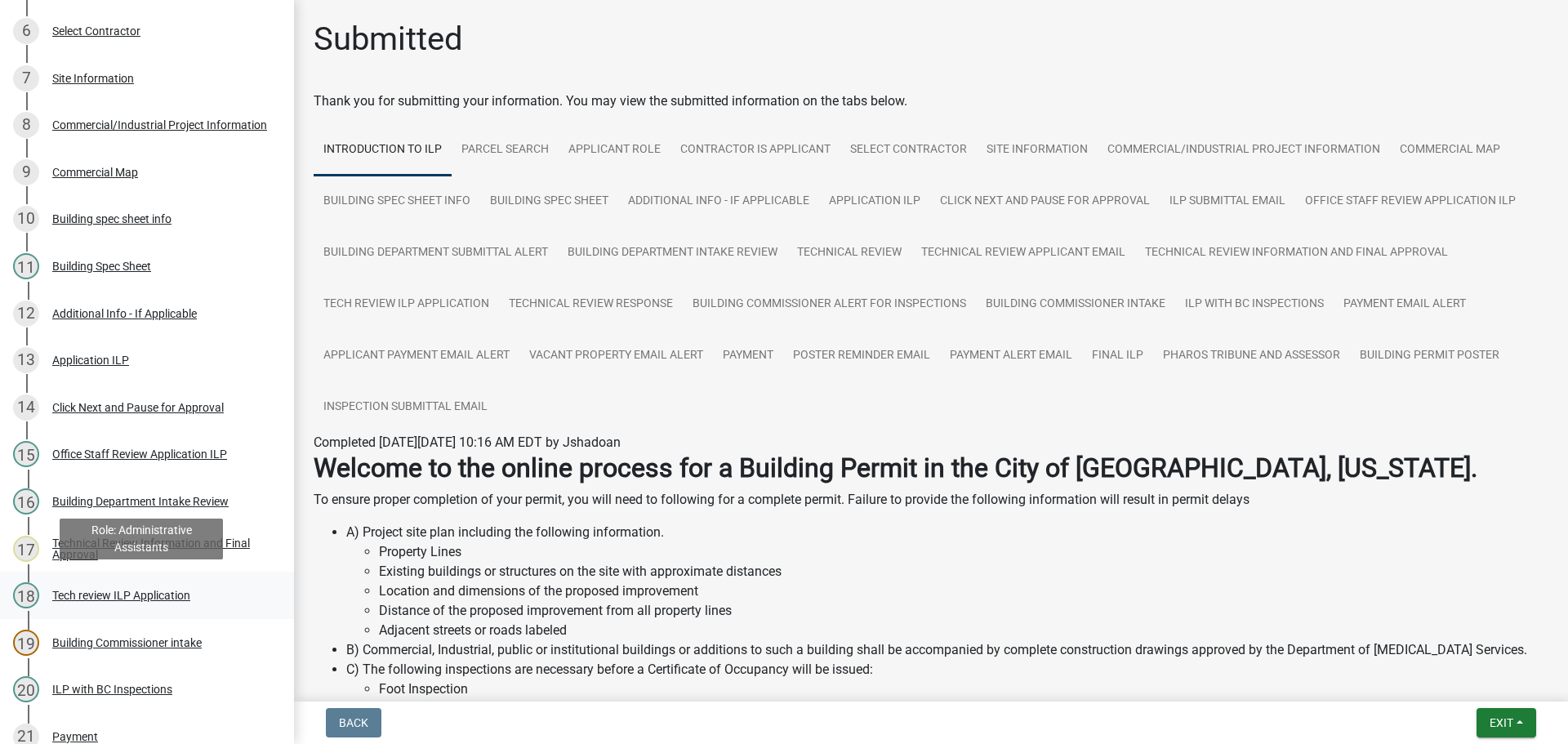
click at [126, 591] on div "Tech review ILP Application" at bounding box center [120, 595] width 138 height 12
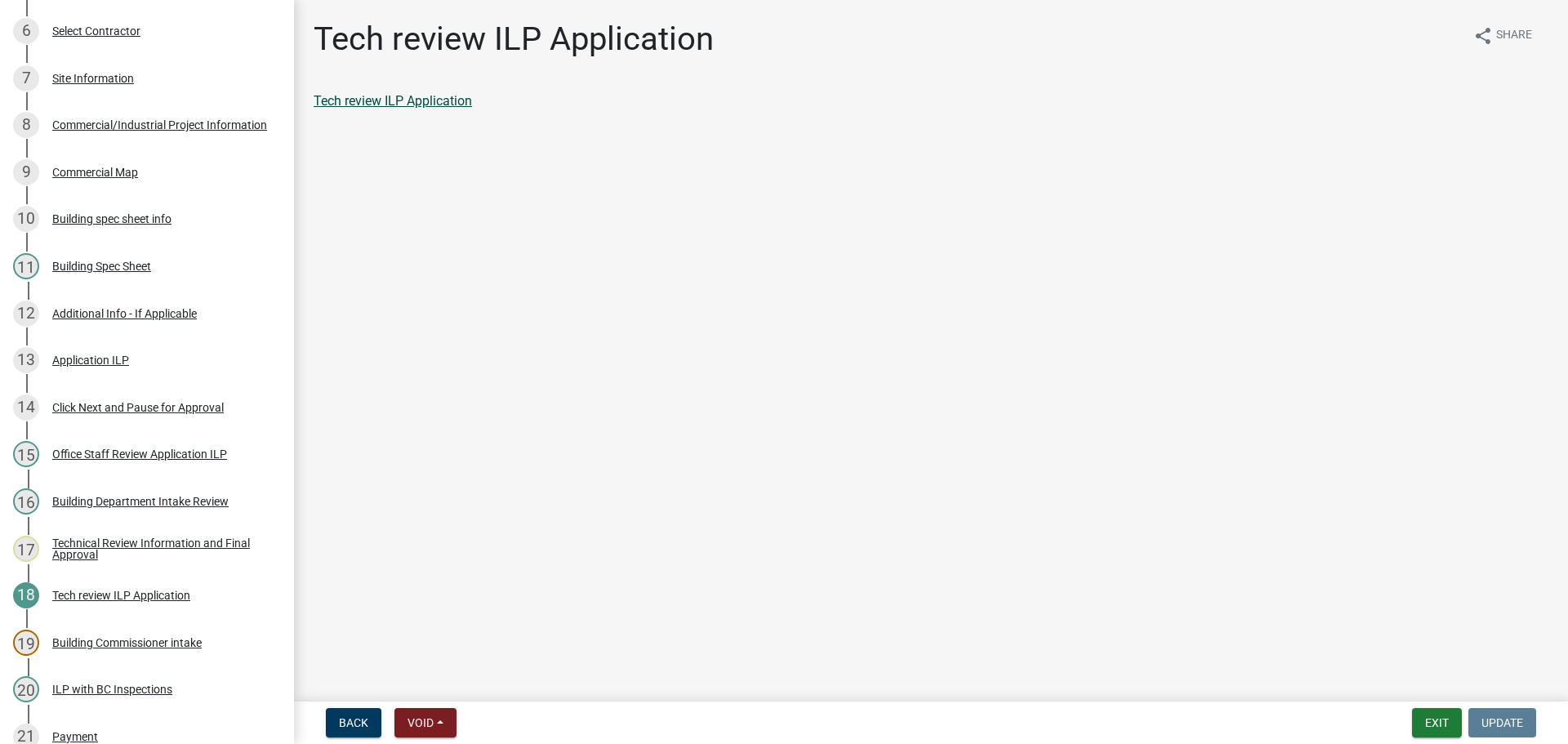
click at [442, 101] on link "Tech review ILP Application" at bounding box center [393, 101] width 158 height 16
click at [1443, 719] on button "Exit" at bounding box center [1437, 723] width 50 height 30
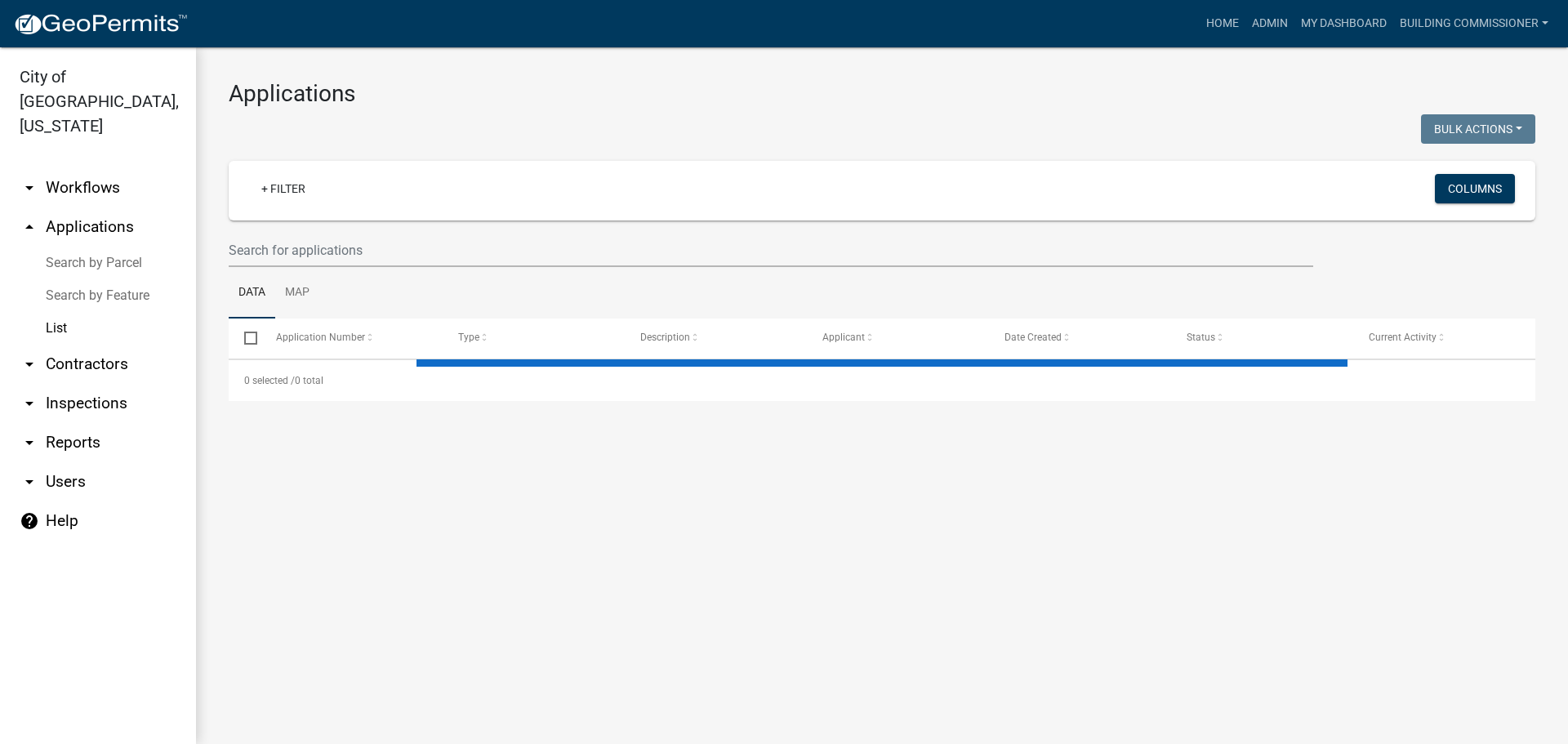
select select "3: 100"
